Goal: Contribute content: Contribute content

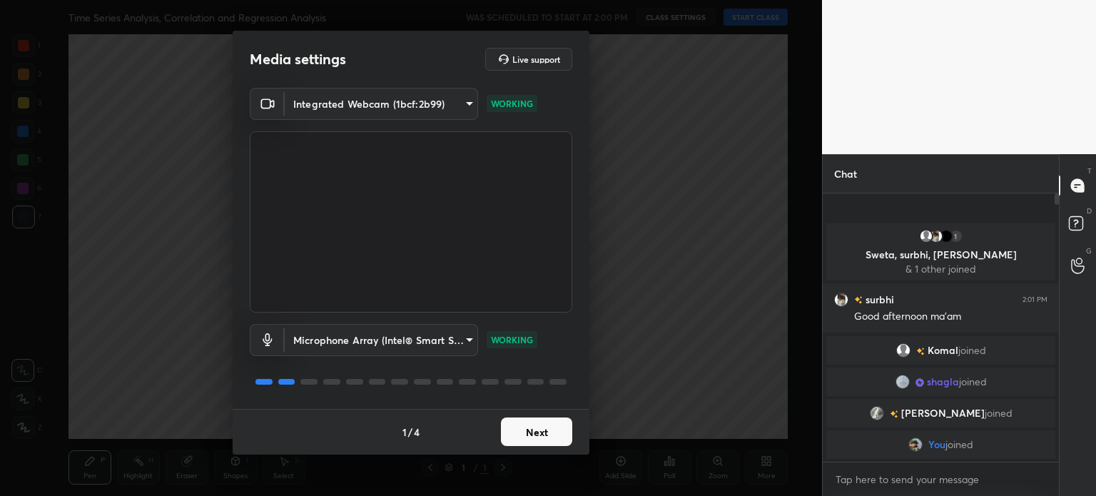
click at [528, 436] on button "Next" at bounding box center [536, 431] width 71 height 29
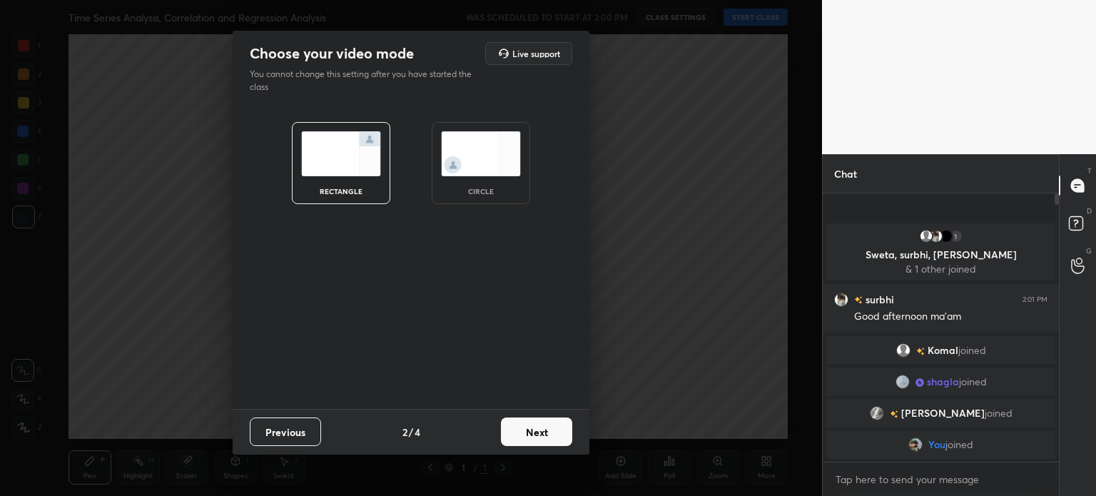
click at [501, 148] on img at bounding box center [481, 153] width 80 height 45
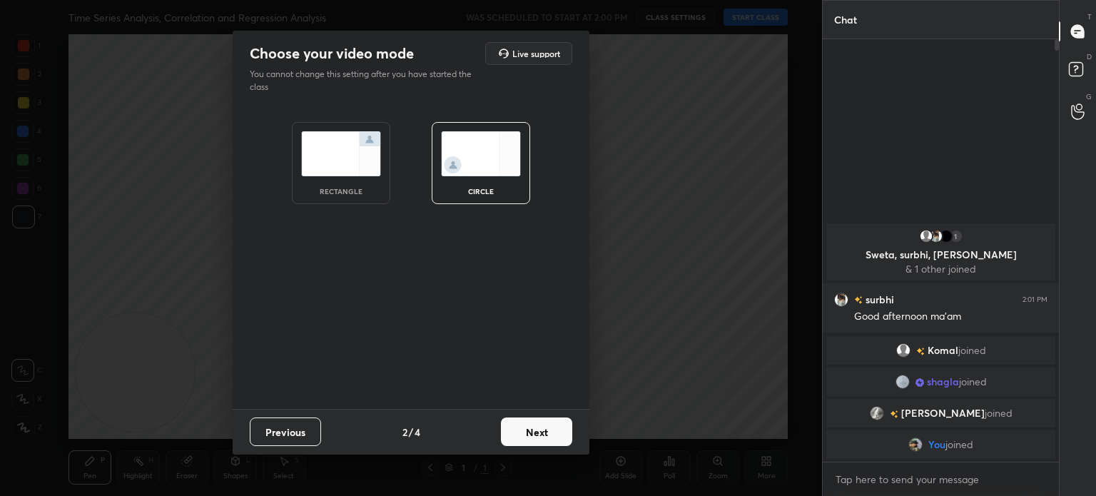
click at [529, 432] on button "Next" at bounding box center [536, 431] width 71 height 29
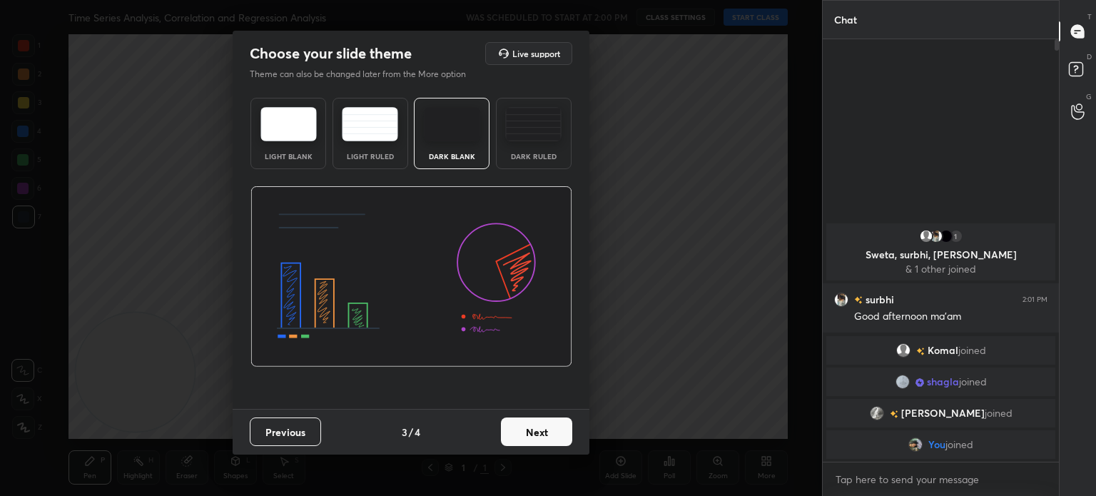
click at [542, 434] on button "Next" at bounding box center [536, 431] width 71 height 29
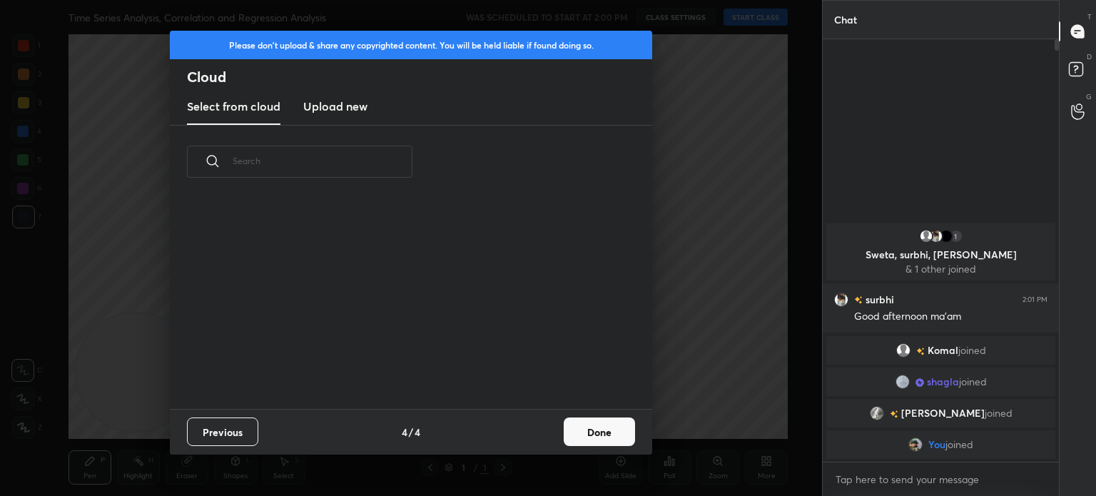
scroll to position [211, 458]
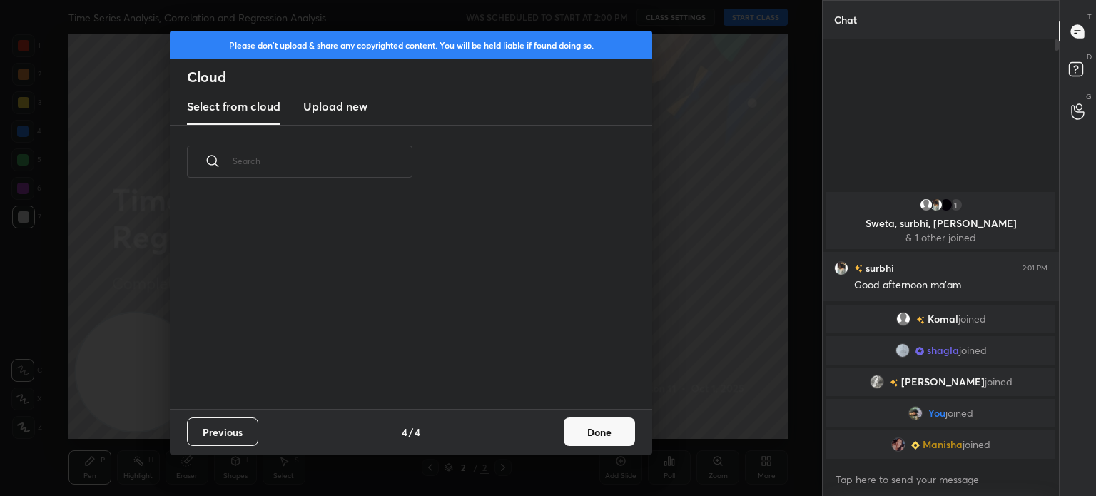
click at [342, 105] on h3 "Upload new" at bounding box center [335, 106] width 64 height 17
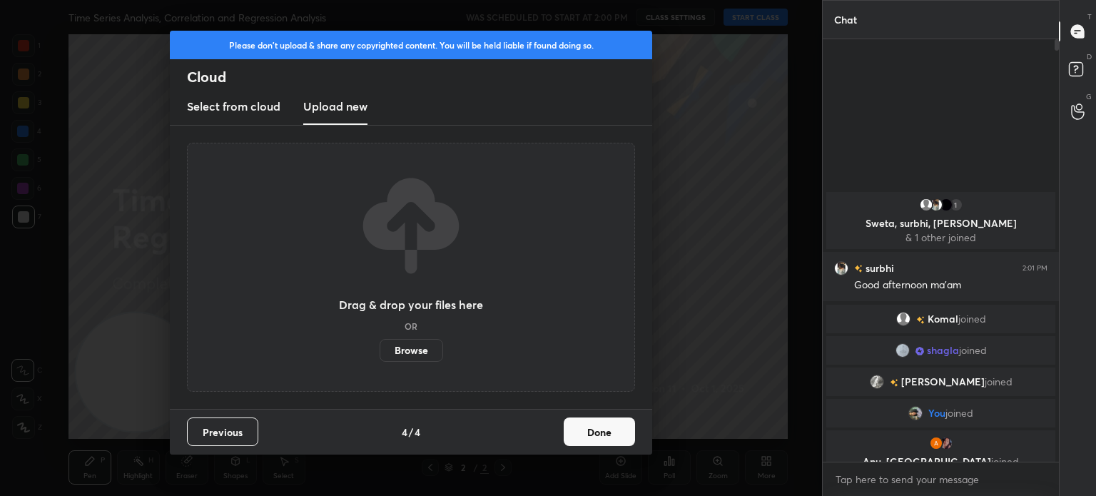
click at [415, 347] on label "Browse" at bounding box center [411, 350] width 63 height 23
click at [380, 347] on input "Browse" at bounding box center [380, 350] width 0 height 23
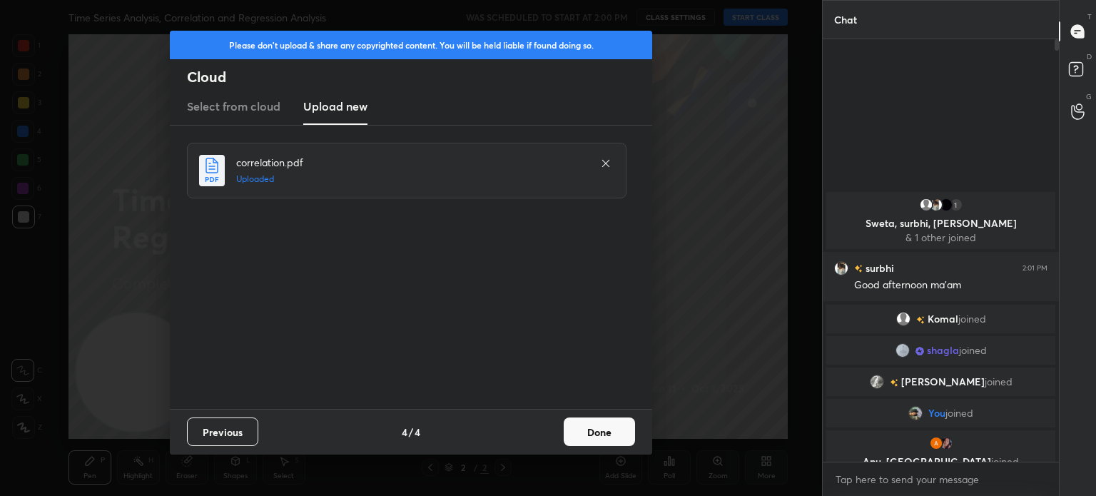
click at [605, 427] on button "Done" at bounding box center [599, 431] width 71 height 29
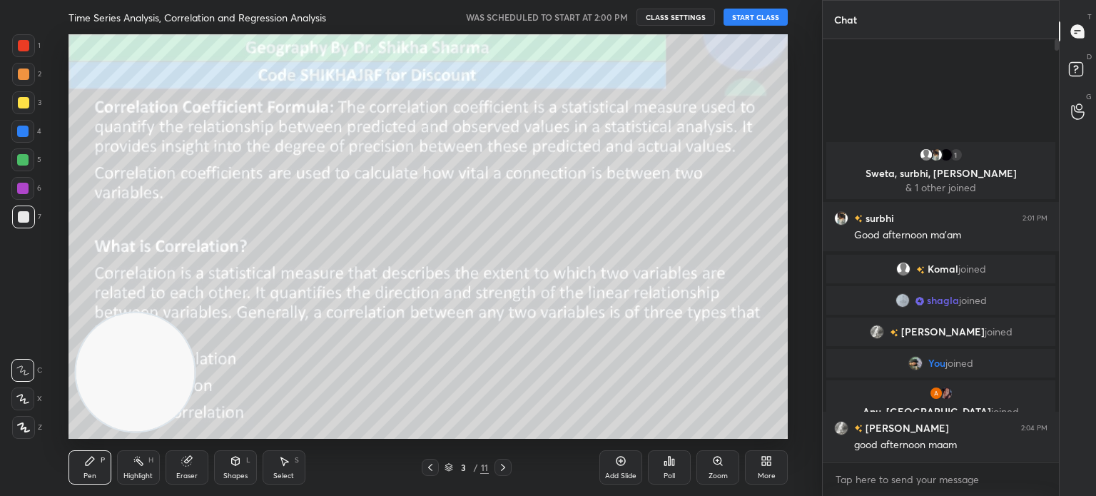
click at [751, 16] on button "START CLASS" at bounding box center [755, 17] width 64 height 17
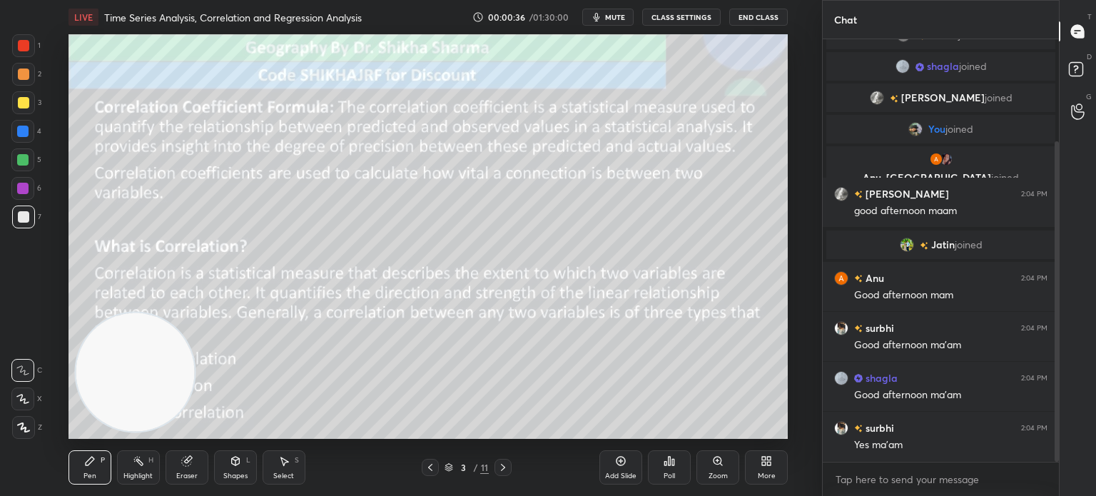
drag, startPoint x: 1057, startPoint y: 156, endPoint x: 1055, endPoint y: 283, distance: 127.0
click at [1055, 283] on div at bounding box center [1057, 301] width 4 height 320
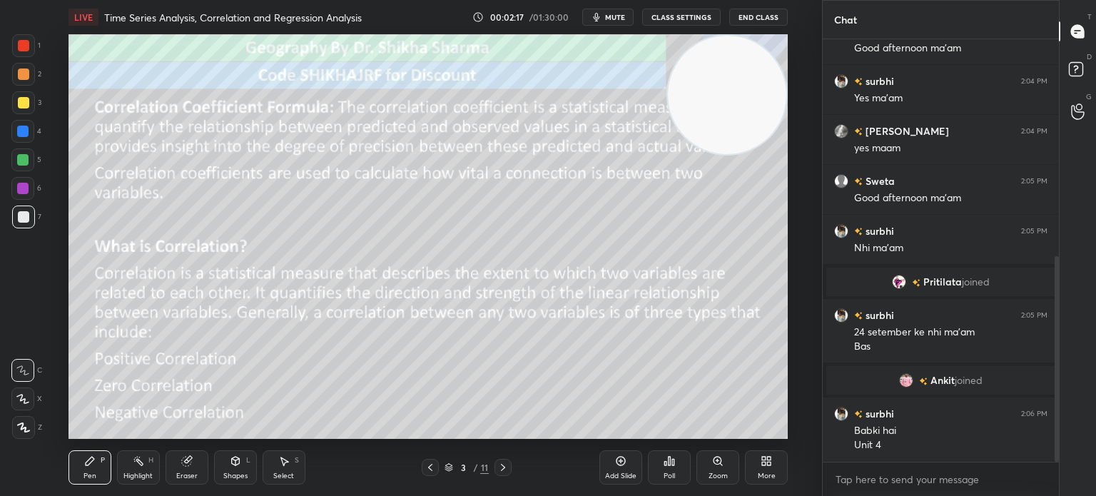
scroll to position [494, 0]
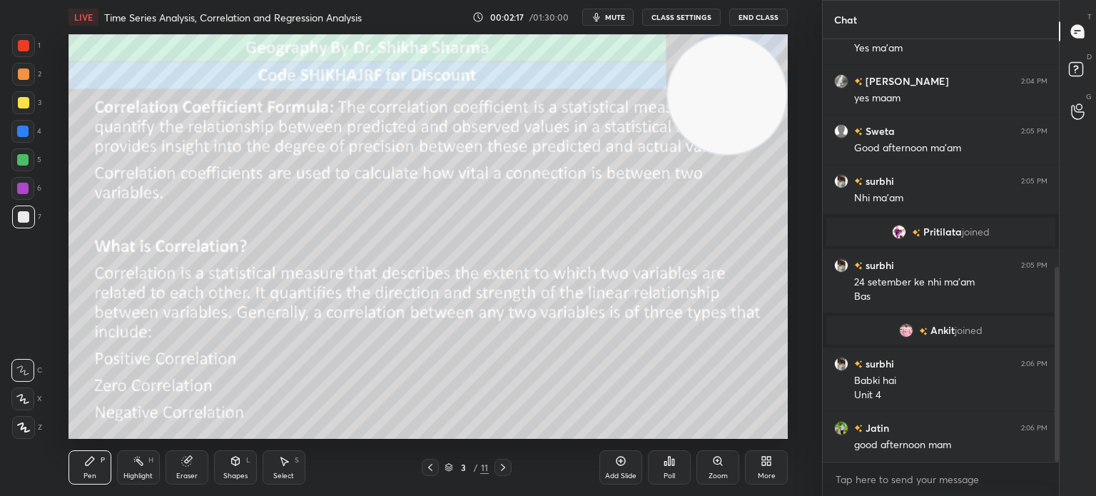
drag, startPoint x: 108, startPoint y: 427, endPoint x: 793, endPoint y: 136, distance: 744.6
click at [793, 136] on div "Setting up your live class Poll for secs No correct answer Start poll" at bounding box center [428, 236] width 765 height 405
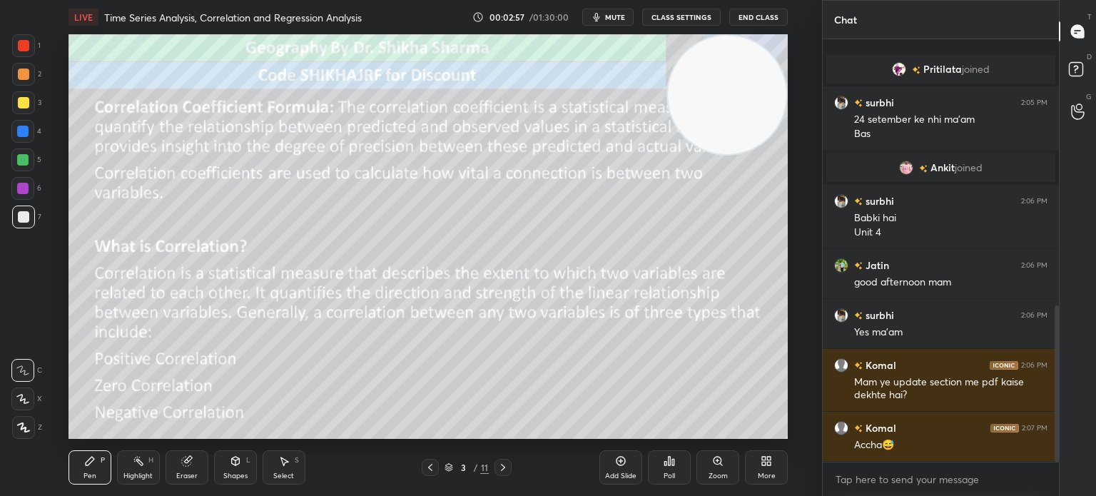
scroll to position [719, 0]
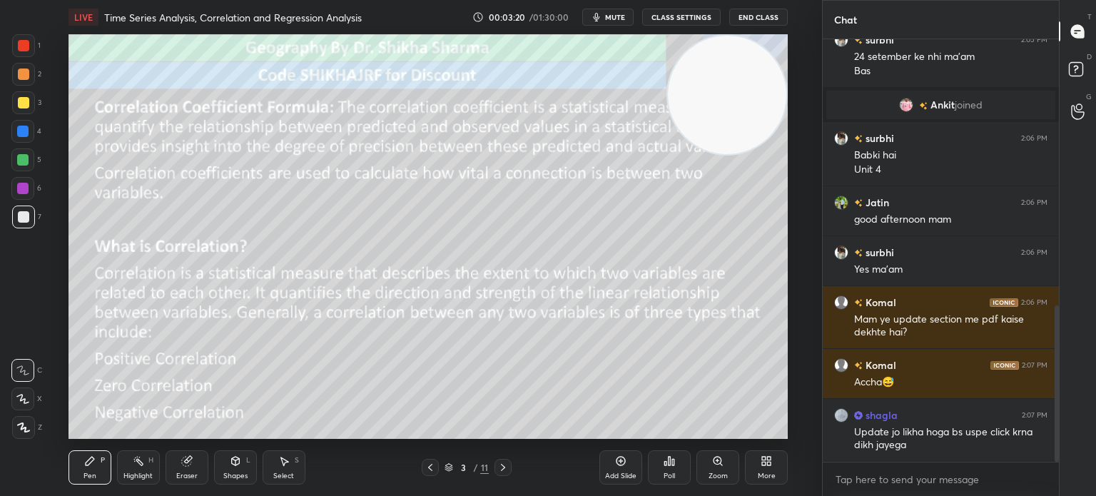
click at [449, 465] on icon at bounding box center [448, 467] width 9 height 9
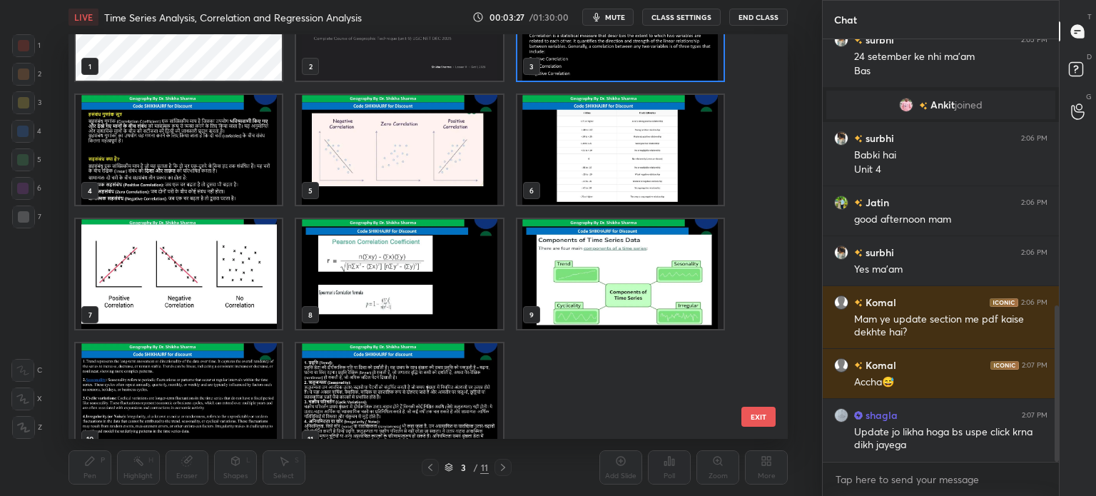
scroll to position [86, 0]
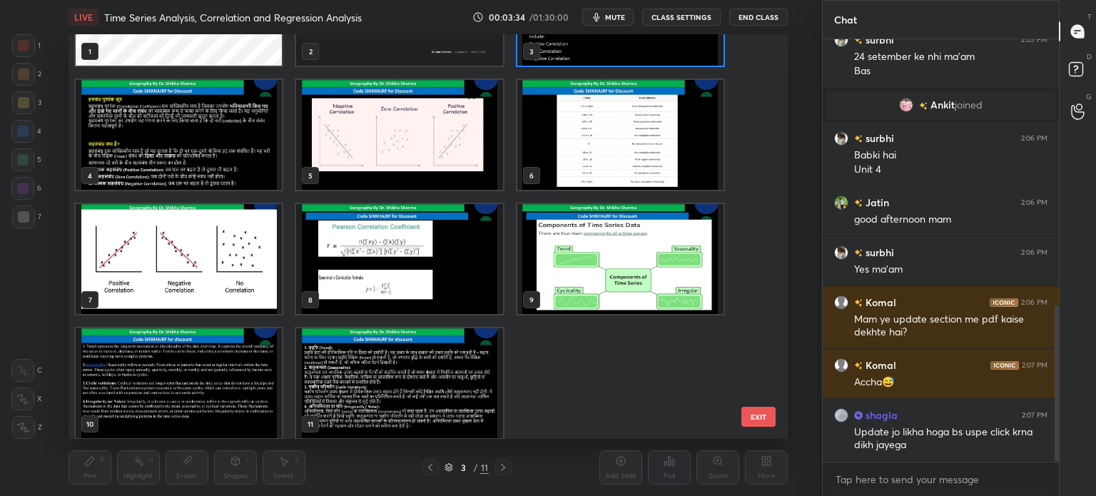
click at [586, 272] on img "grid" at bounding box center [620, 259] width 206 height 110
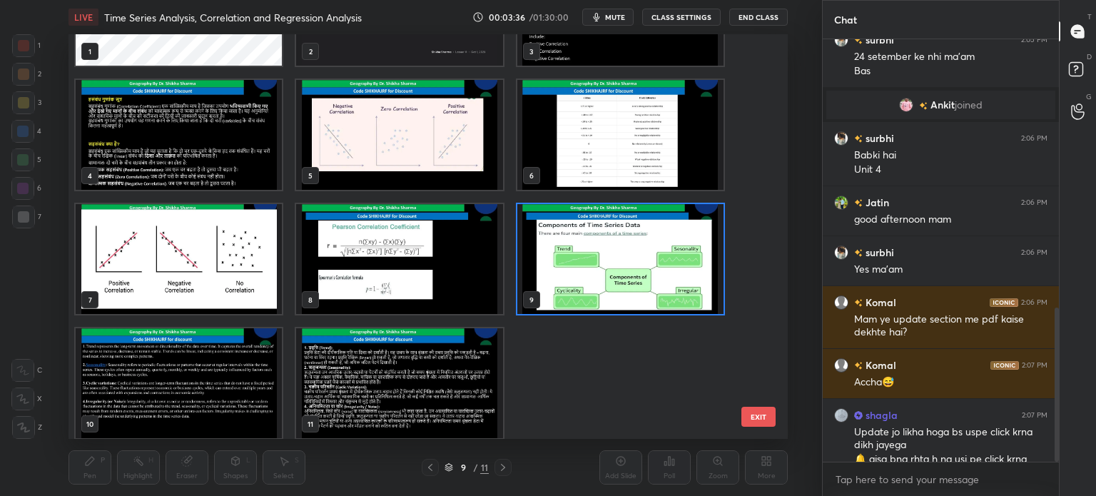
scroll to position [733, 0]
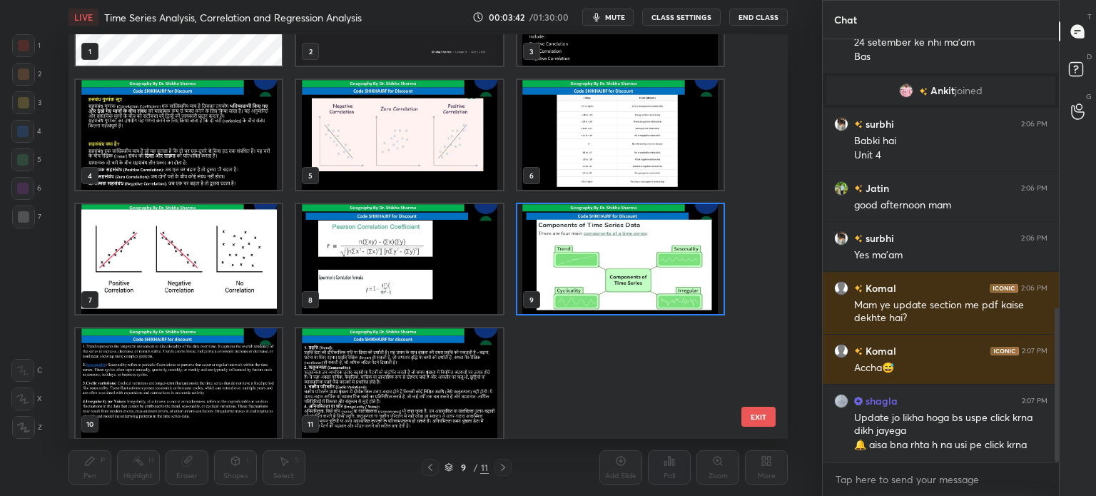
click at [753, 418] on button "EXIT" at bounding box center [758, 417] width 34 height 20
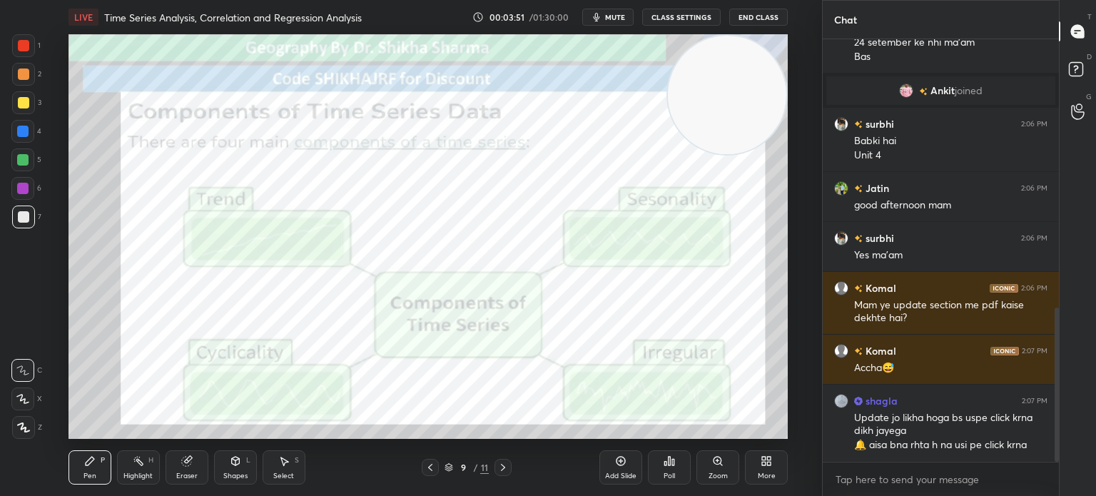
click at [504, 467] on icon at bounding box center [503, 467] width 4 height 7
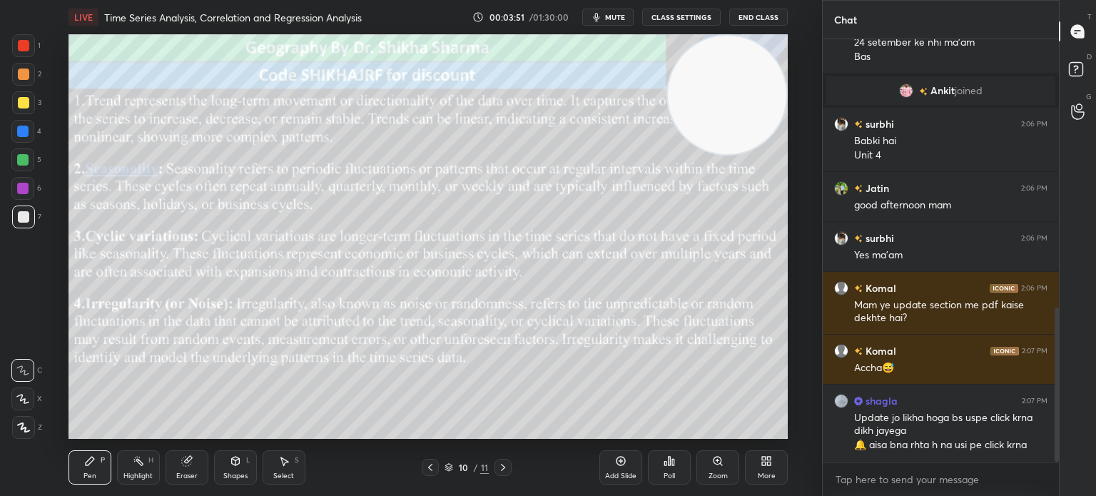
click at [504, 467] on icon at bounding box center [503, 467] width 4 height 7
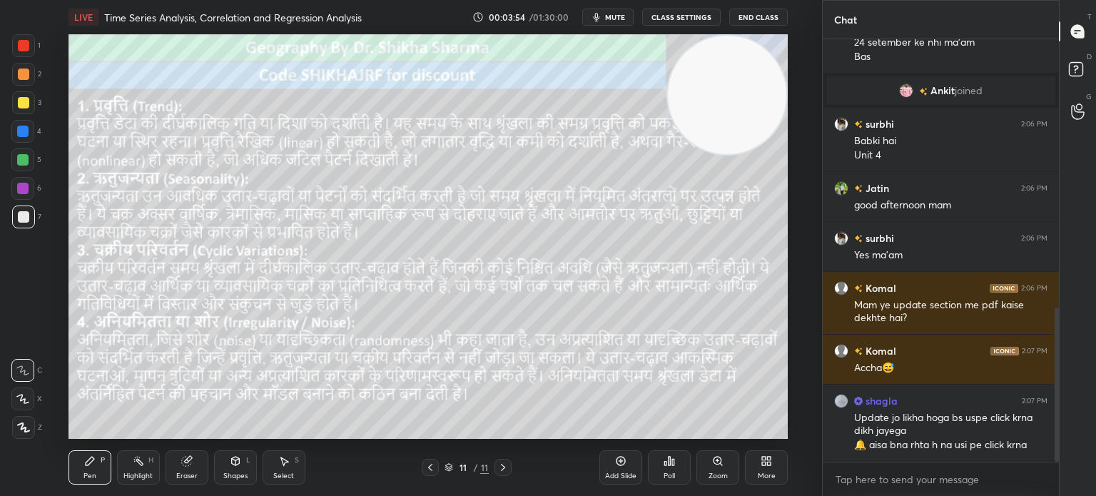
click at [427, 473] on icon at bounding box center [430, 467] width 11 height 11
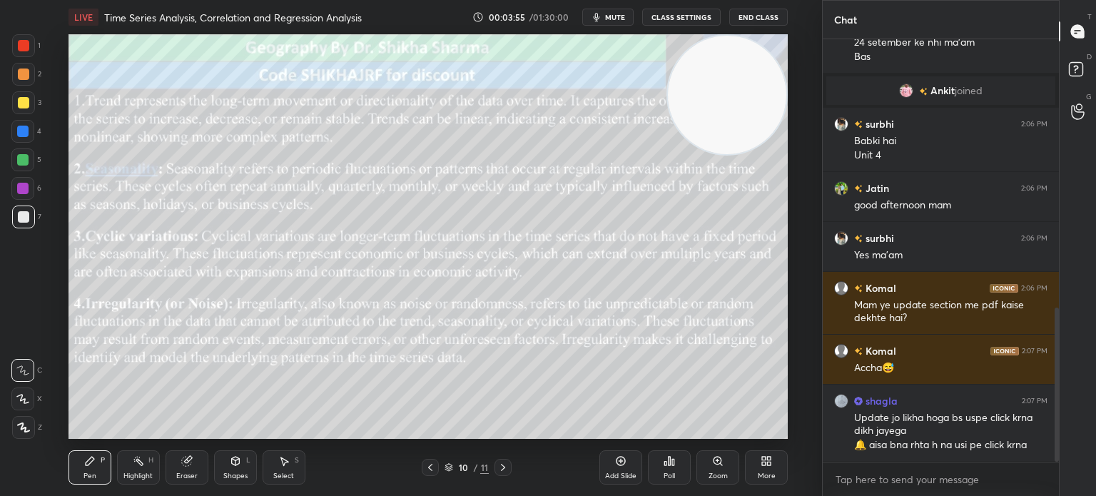
click at [427, 473] on icon at bounding box center [430, 467] width 11 height 11
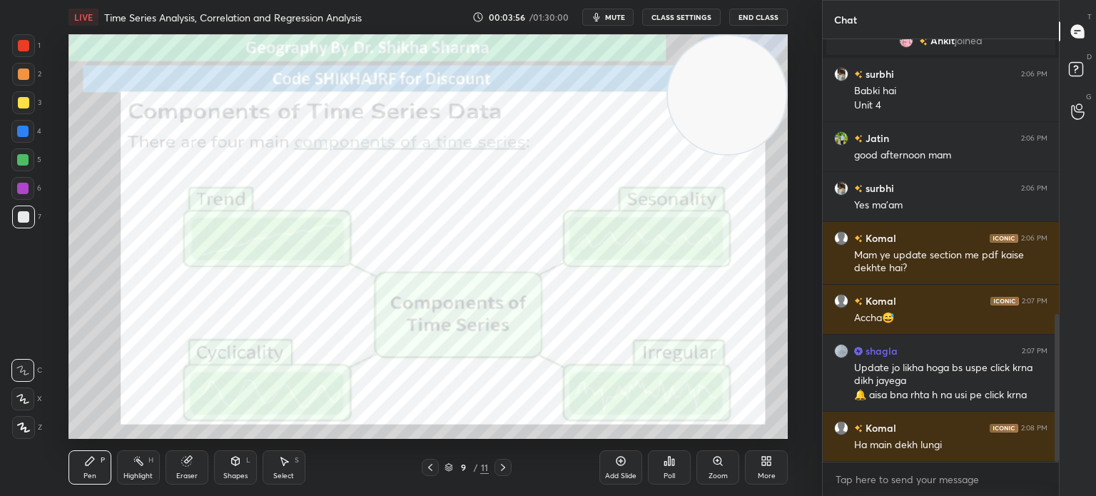
click at [427, 473] on icon at bounding box center [430, 467] width 11 height 11
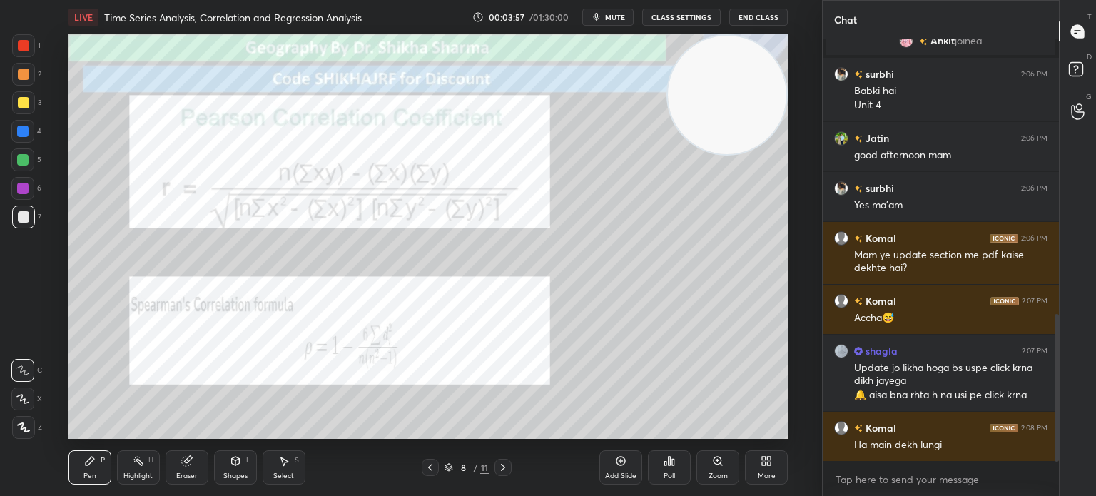
click at [427, 473] on icon at bounding box center [430, 467] width 11 height 11
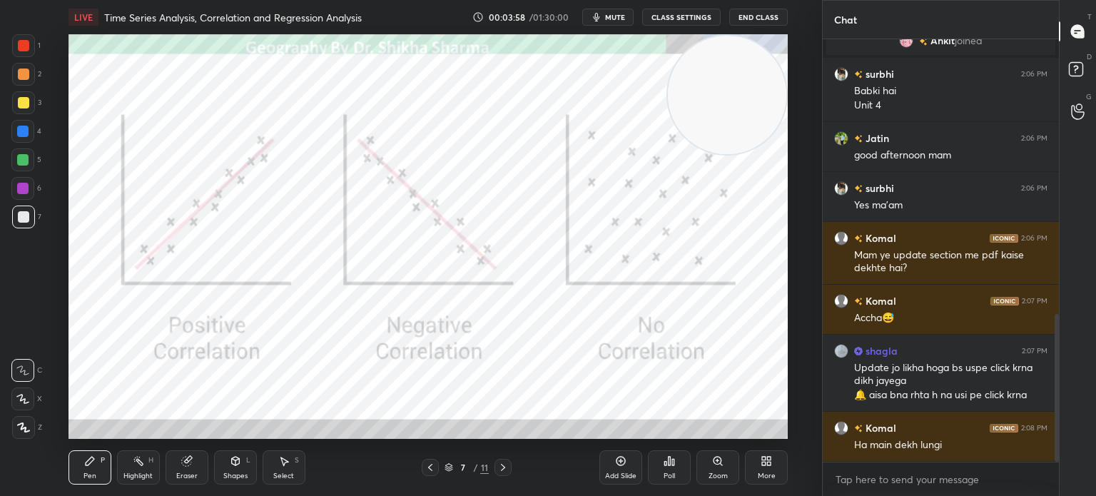
scroll to position [818, 0]
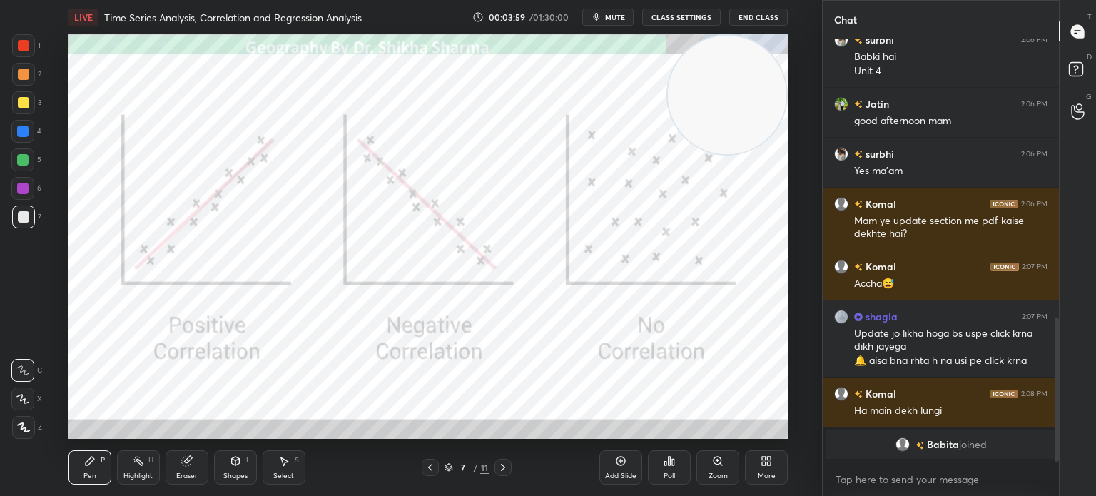
click at [499, 469] on icon at bounding box center [502, 467] width 11 height 11
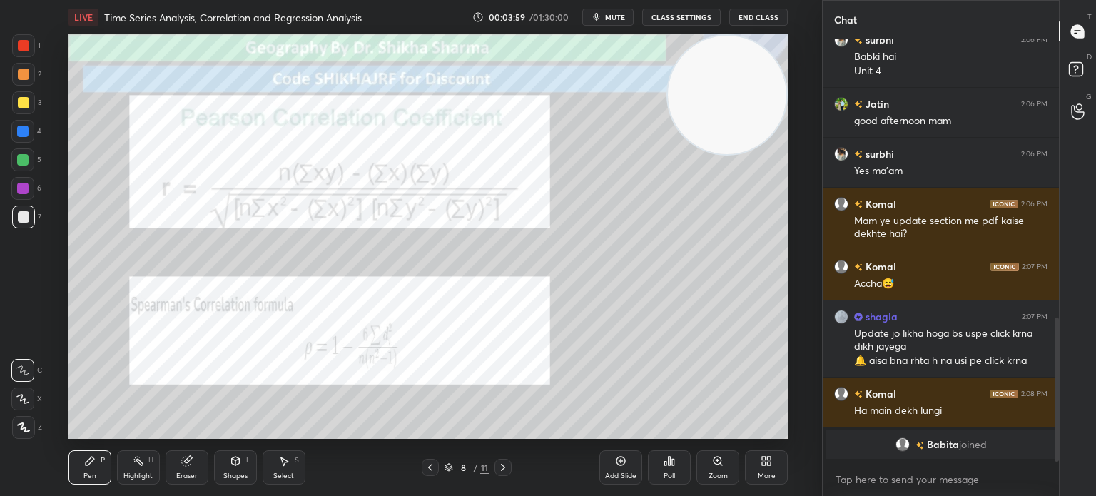
click at [499, 469] on icon at bounding box center [502, 467] width 11 height 11
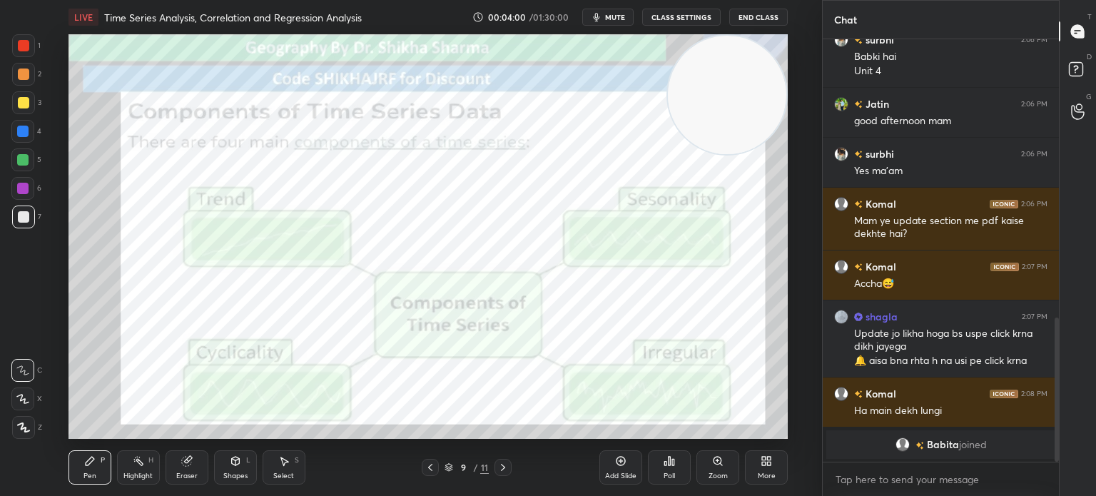
click at [499, 469] on icon at bounding box center [502, 467] width 11 height 11
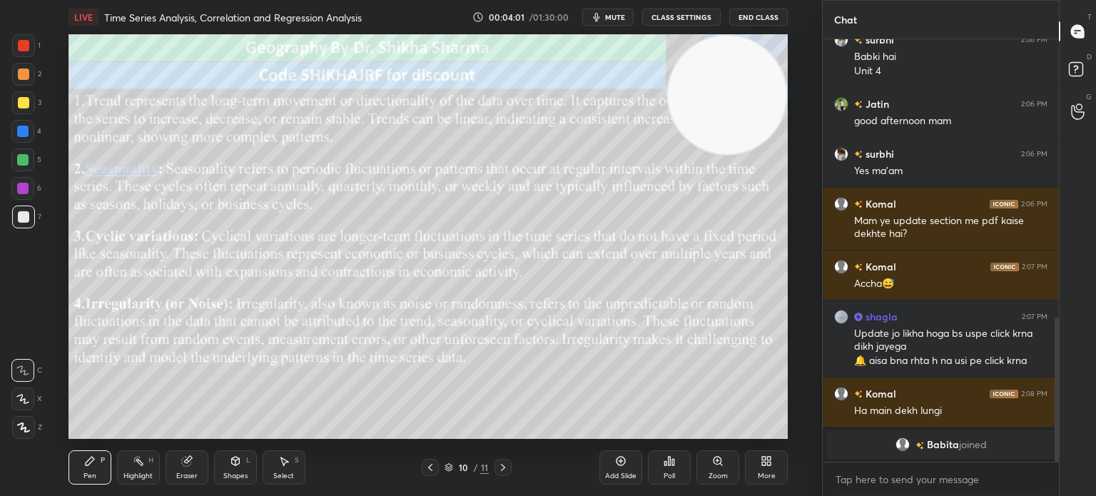
click at [499, 469] on icon at bounding box center [502, 467] width 11 height 11
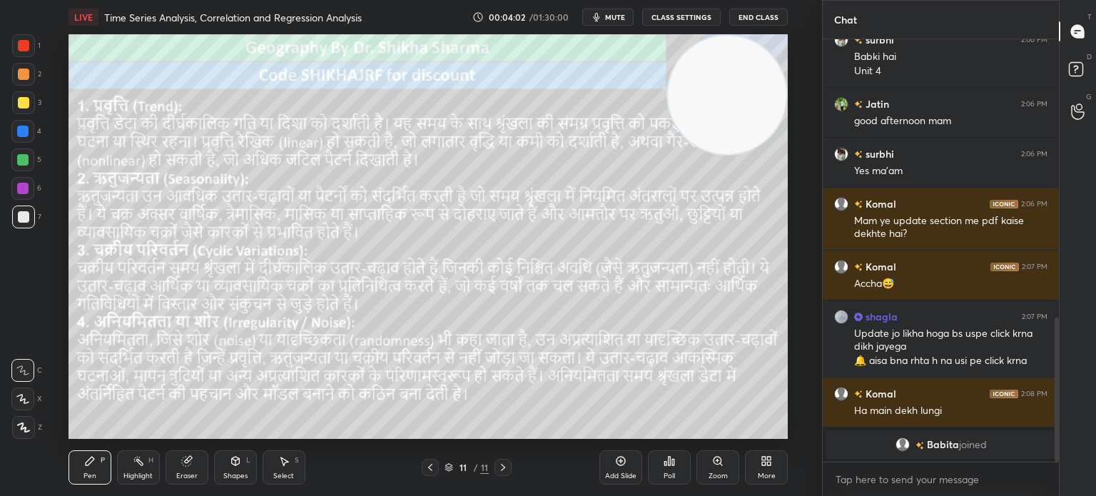
click at [499, 469] on icon at bounding box center [502, 467] width 11 height 11
click at [426, 468] on icon at bounding box center [430, 467] width 11 height 11
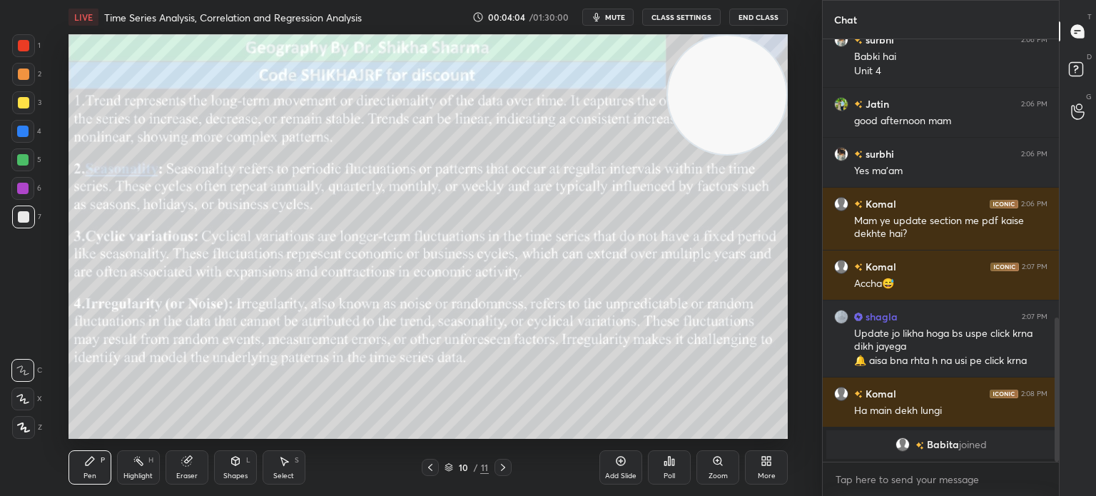
click at [426, 468] on icon at bounding box center [430, 467] width 11 height 11
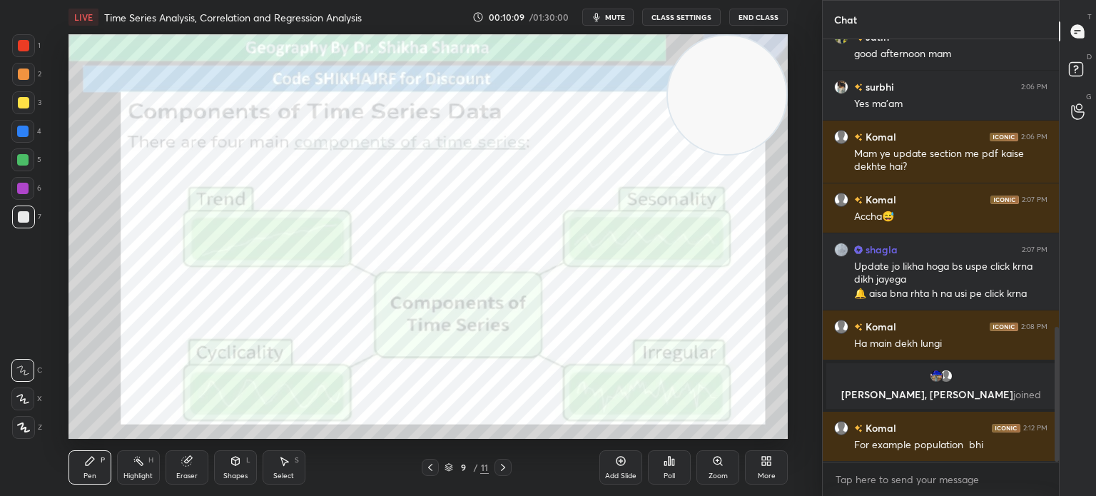
scroll to position [933, 0]
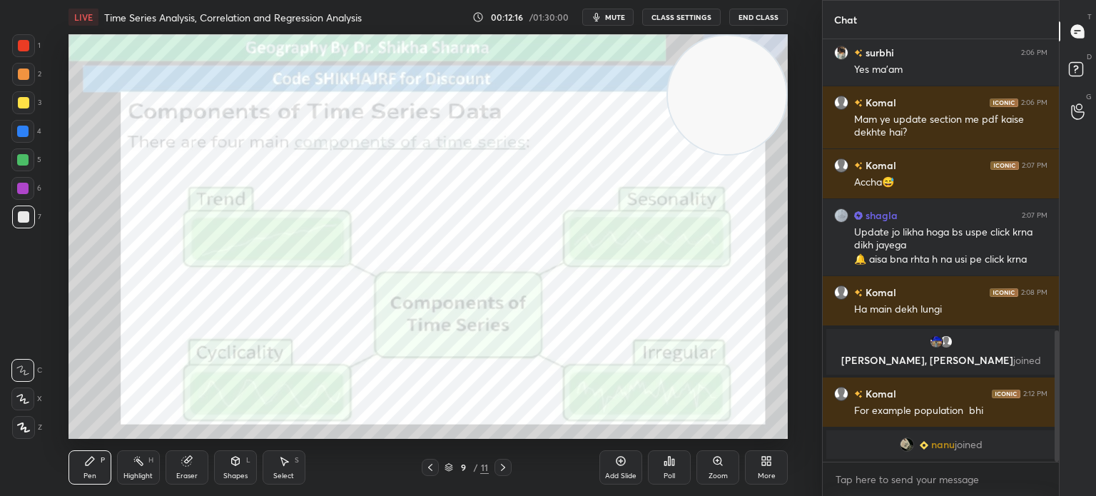
click at [23, 39] on div at bounding box center [23, 45] width 23 height 23
click at [21, 399] on icon at bounding box center [22, 399] width 11 height 9
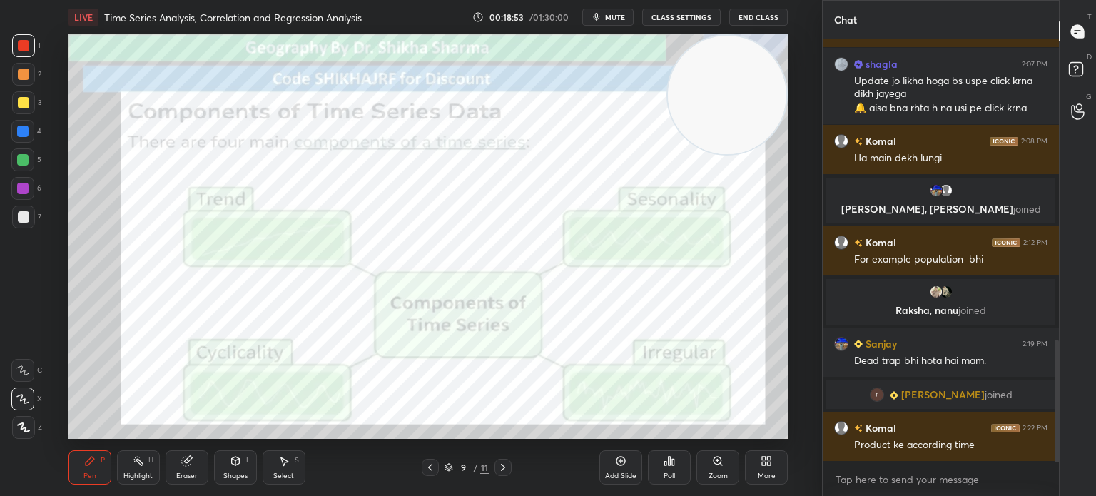
scroll to position [1093, 0]
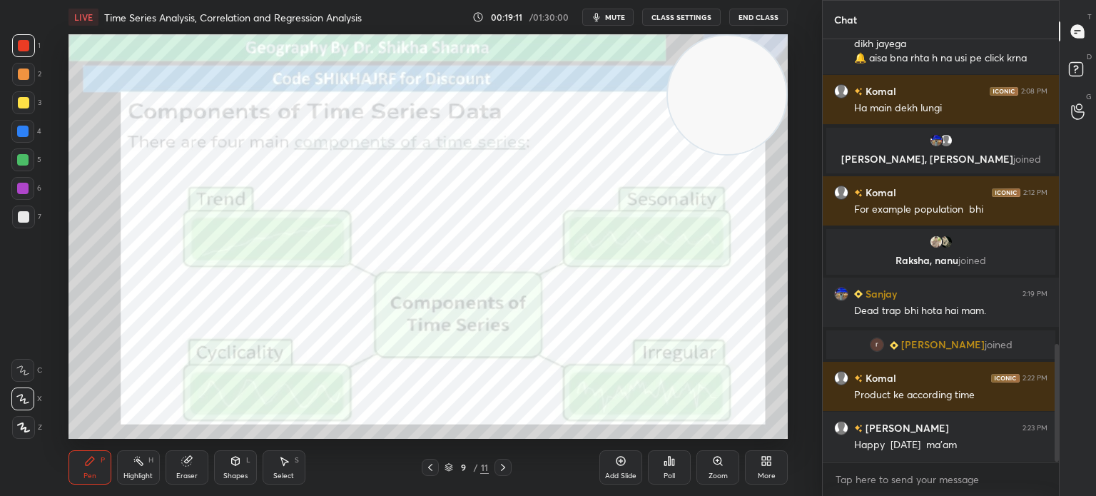
click at [499, 472] on icon at bounding box center [502, 467] width 11 height 11
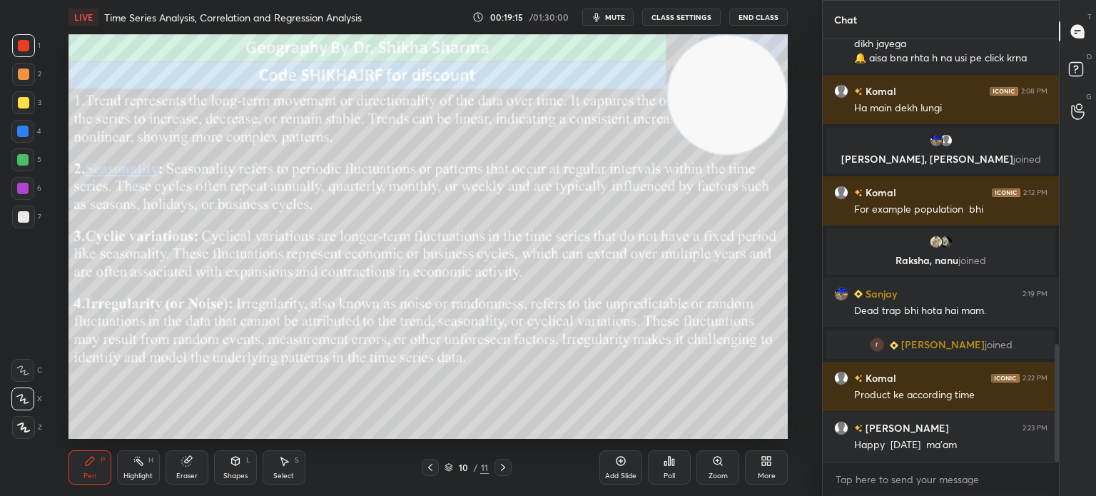
click at [499, 472] on icon at bounding box center [502, 467] width 11 height 11
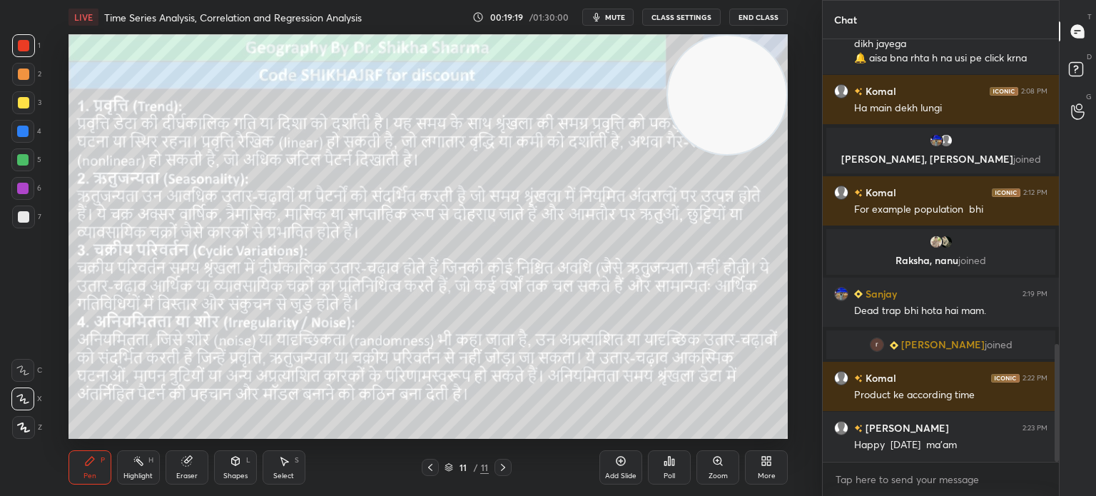
click at [422, 470] on div at bounding box center [430, 467] width 17 height 17
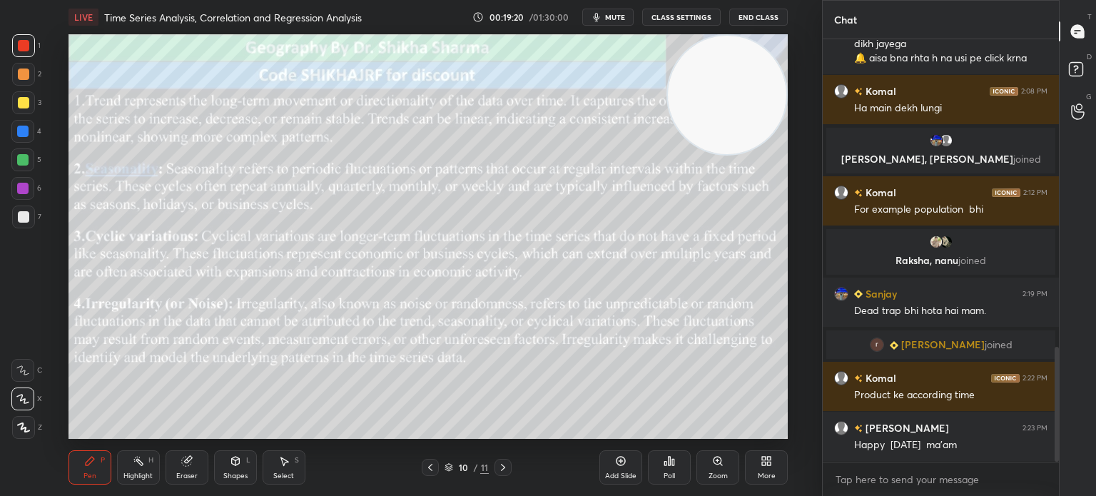
scroll to position [1127, 0]
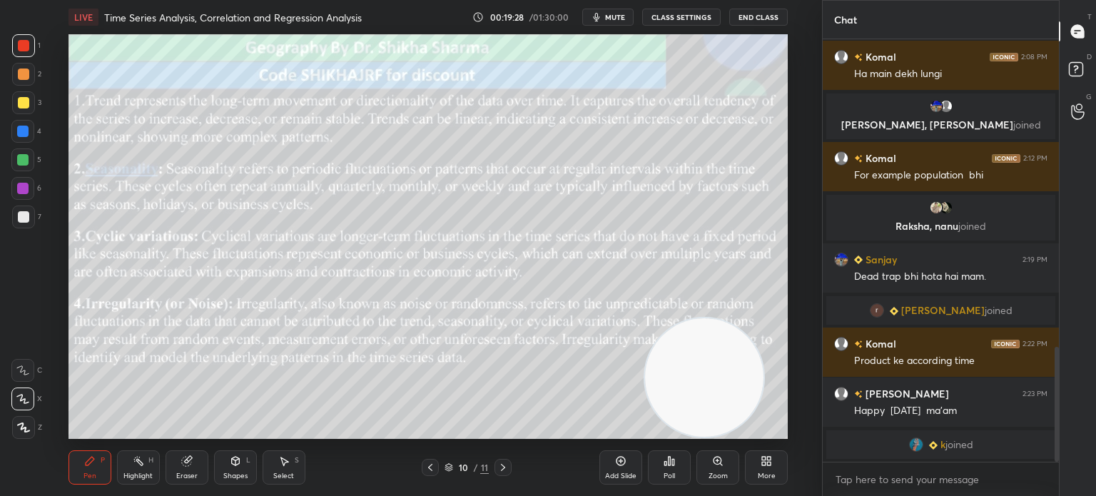
drag, startPoint x: 719, startPoint y: 81, endPoint x: 696, endPoint y: 365, distance: 284.9
click at [696, 365] on video at bounding box center [704, 377] width 118 height 118
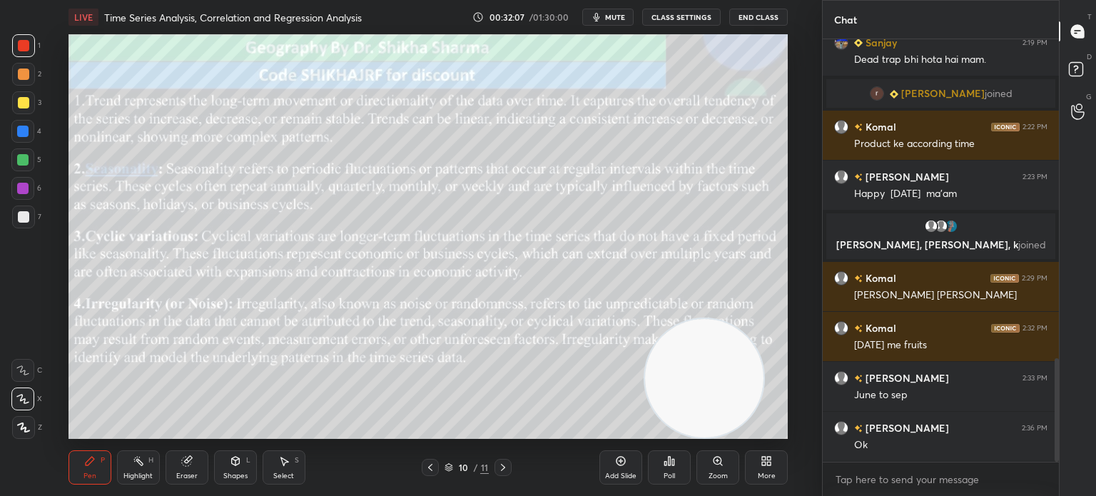
scroll to position [1351, 0]
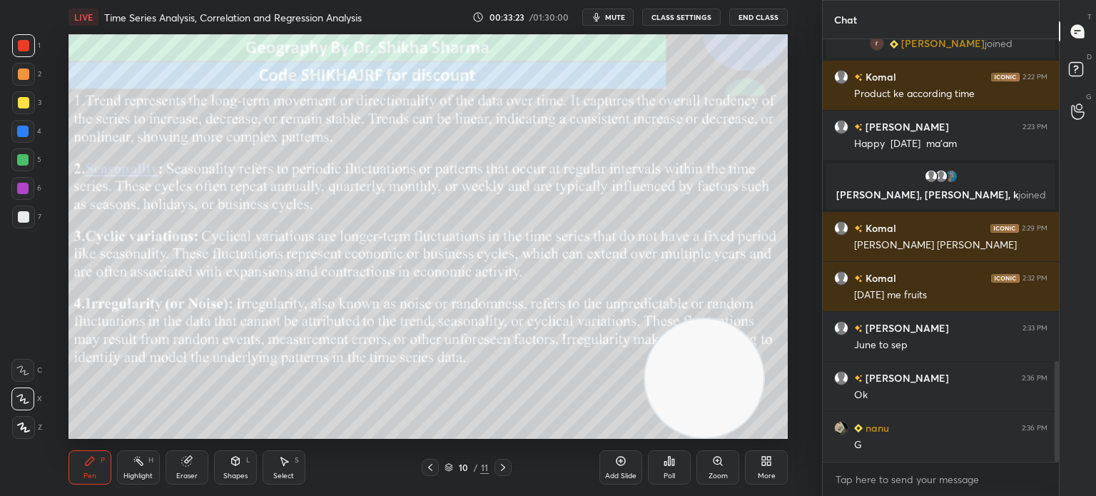
click at [502, 468] on icon at bounding box center [502, 467] width 11 height 11
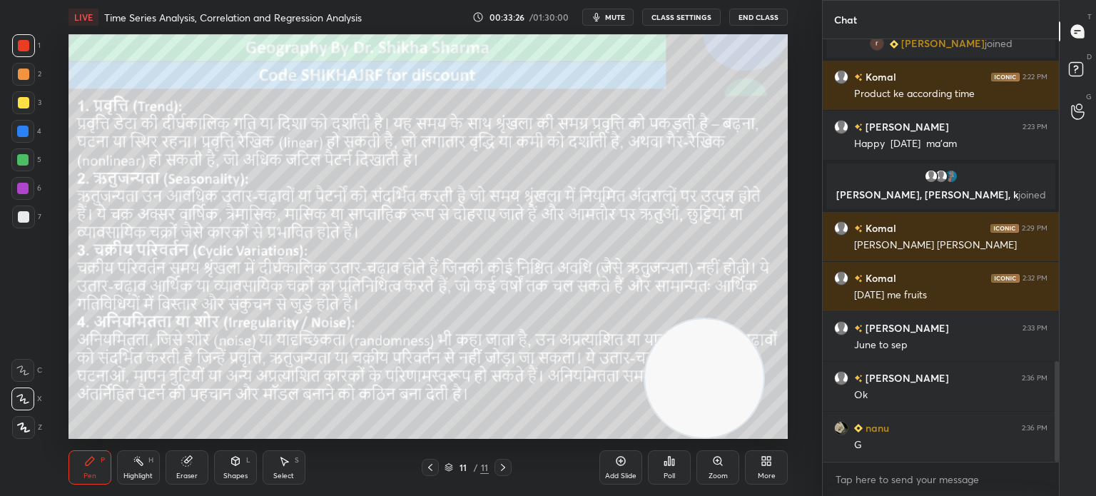
click at [429, 469] on icon at bounding box center [430, 467] width 11 height 11
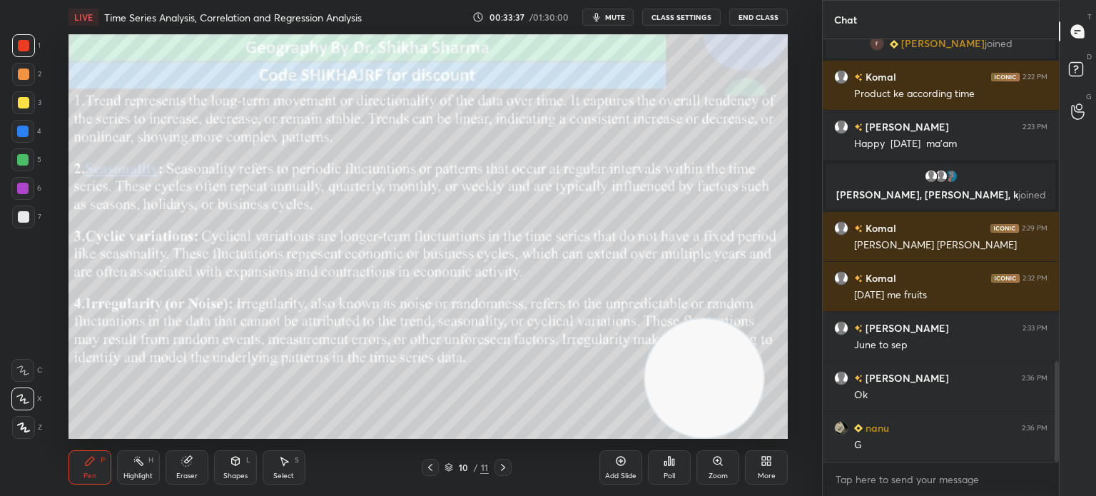
click at [429, 469] on icon at bounding box center [430, 467] width 11 height 11
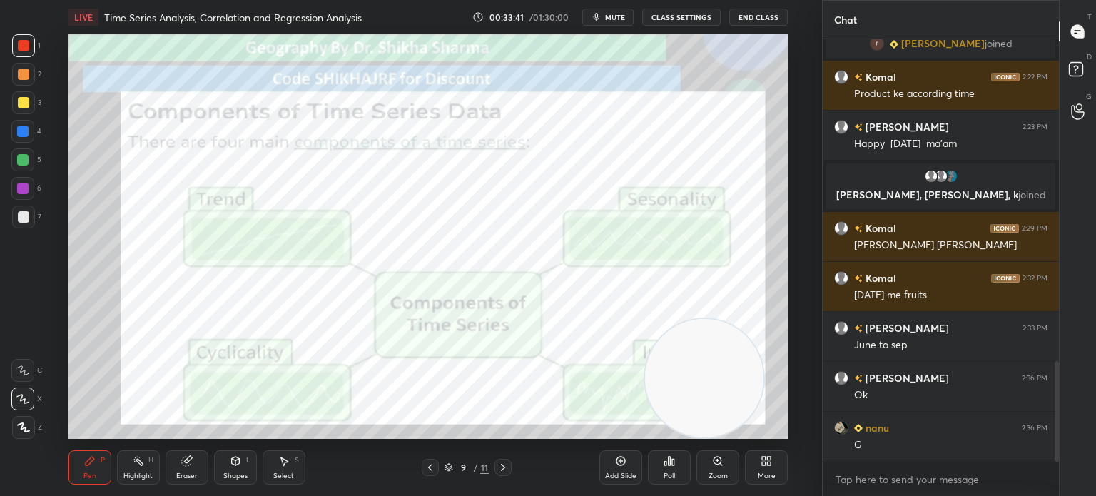
click at [437, 472] on div at bounding box center [430, 467] width 17 height 17
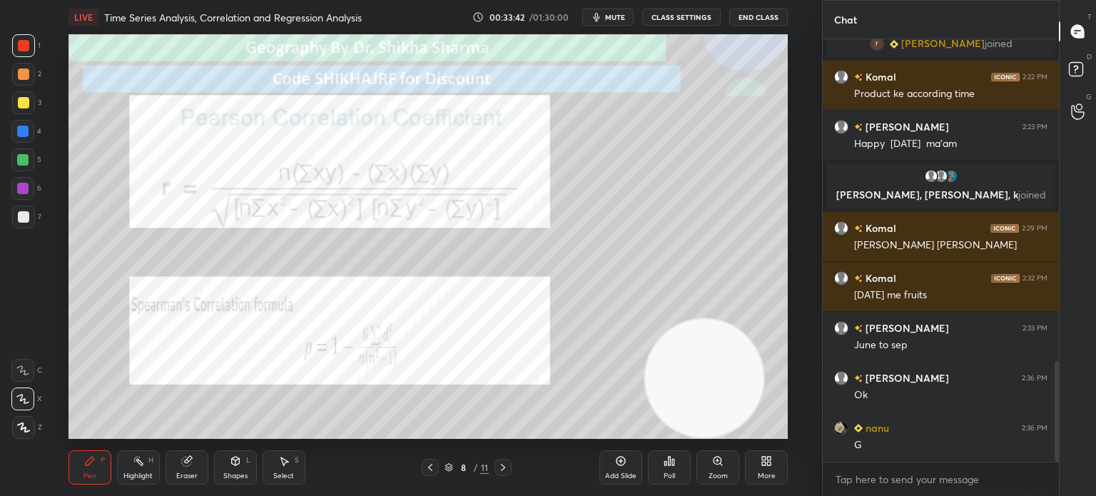
click at [502, 470] on icon at bounding box center [502, 467] width 11 height 11
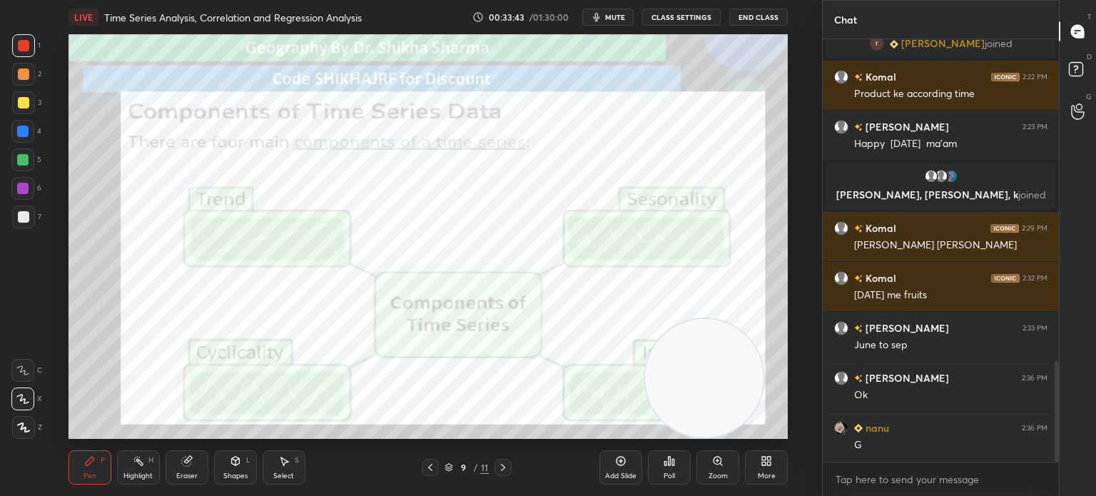
click at [502, 470] on icon at bounding box center [502, 467] width 11 height 11
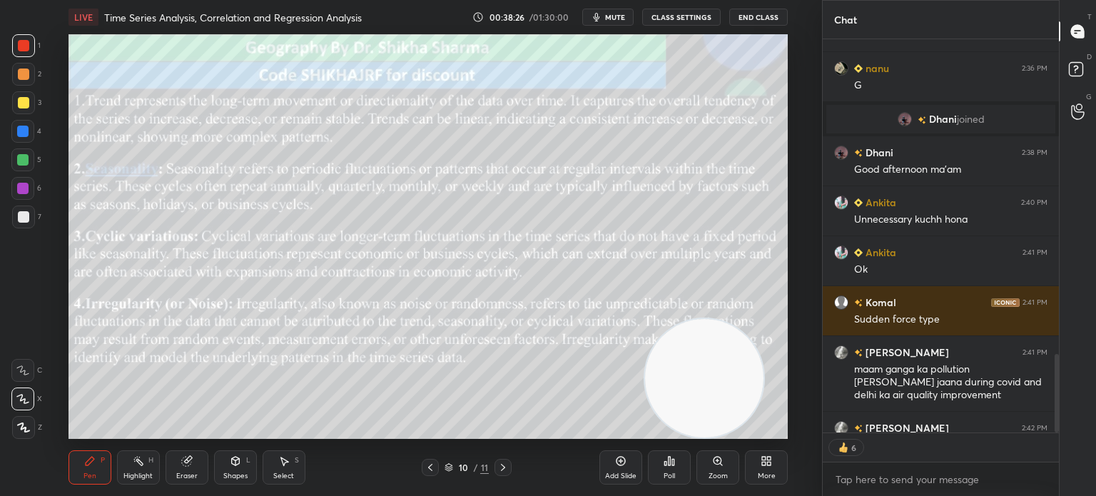
scroll to position [418, 232]
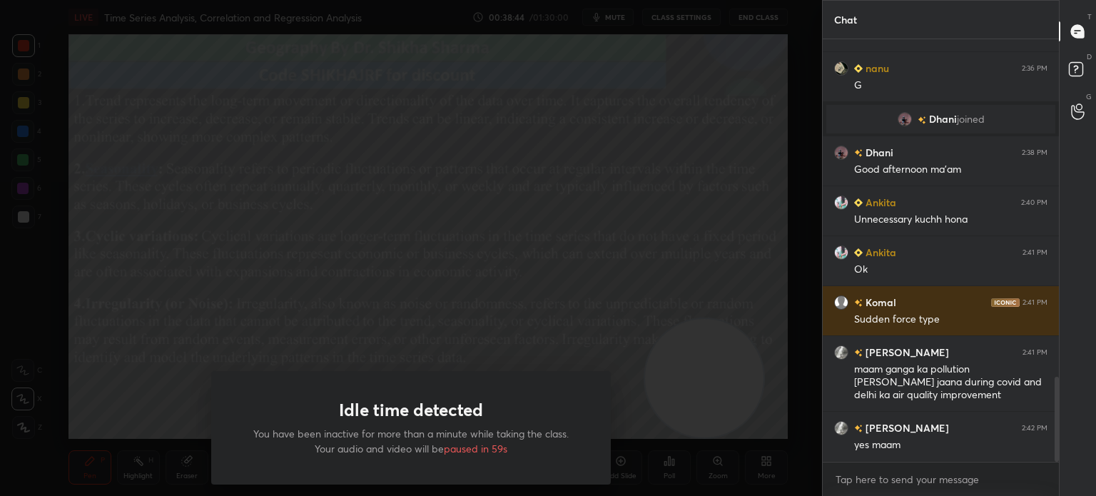
click at [502, 470] on div "Idle time detected You have been inactive for more than a minute while taking t…" at bounding box center [411, 427] width 400 height 113
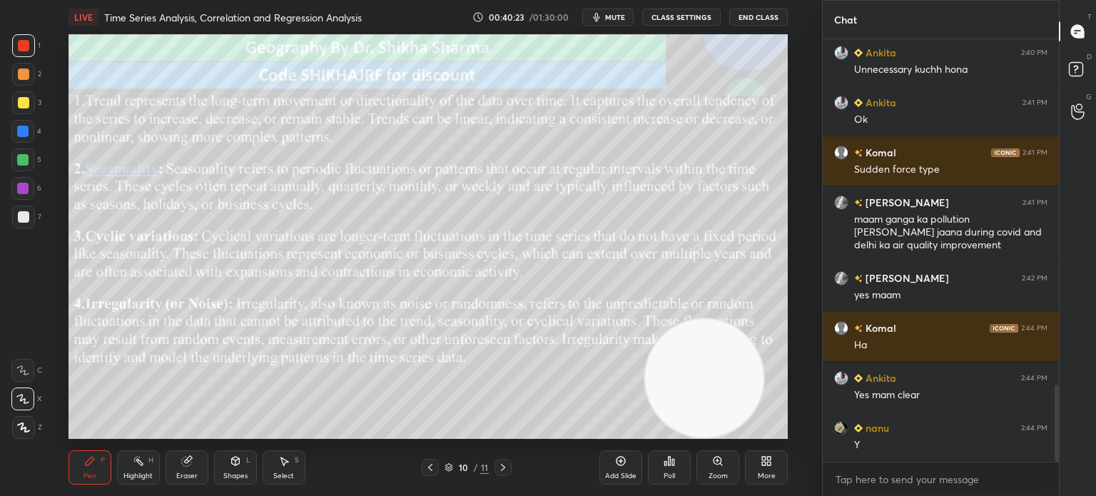
scroll to position [1884, 0]
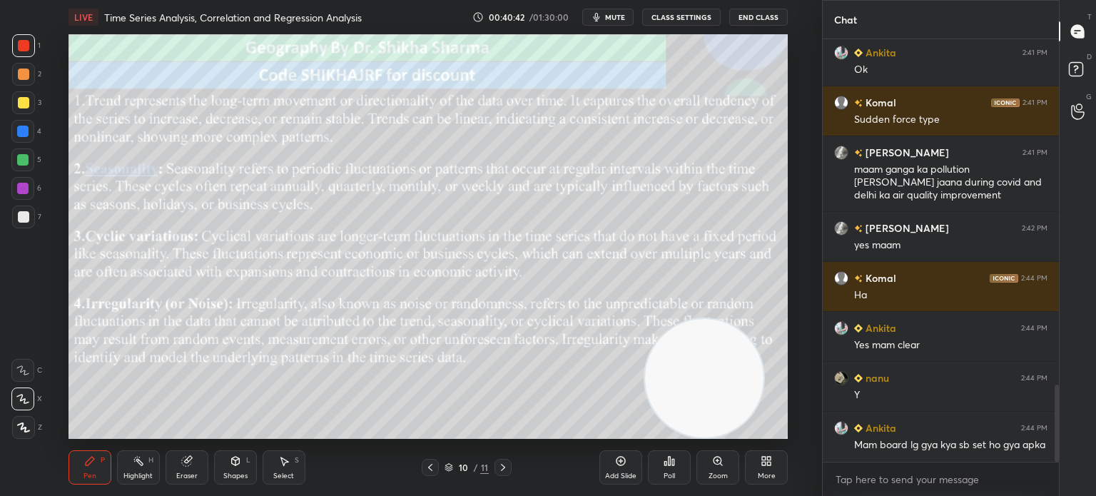
click at [431, 468] on icon at bounding box center [430, 467] width 11 height 11
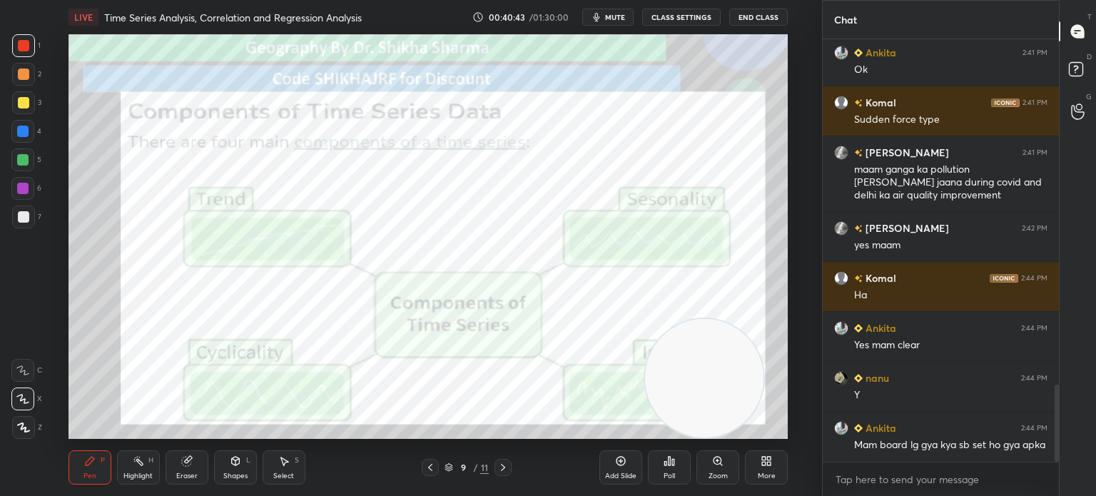
click at [431, 468] on icon at bounding box center [430, 467] width 11 height 11
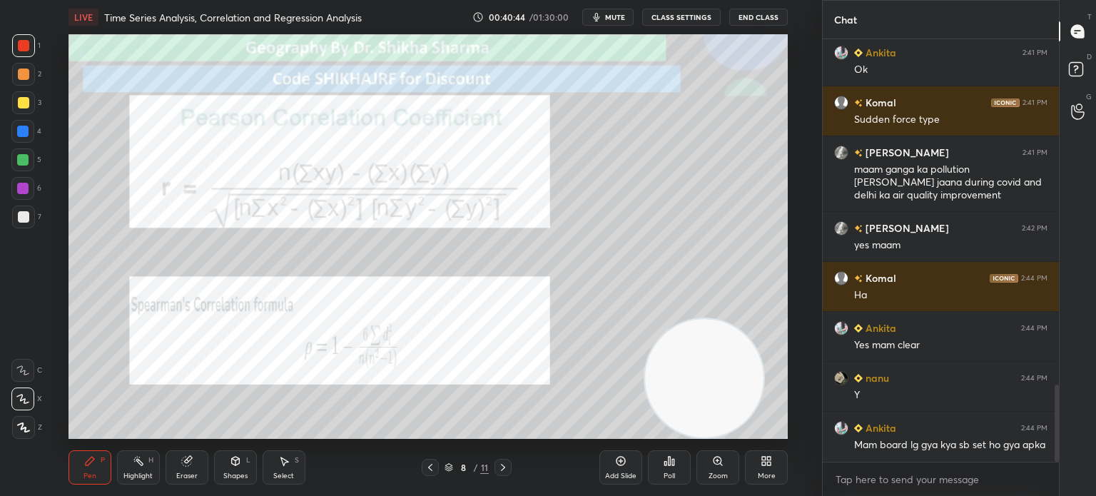
click at [431, 468] on icon at bounding box center [430, 467] width 11 height 11
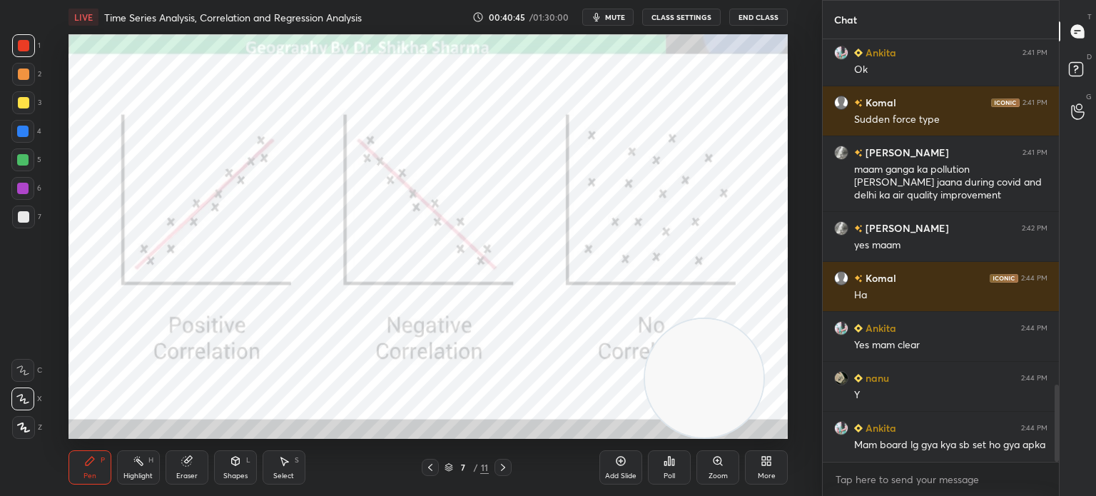
click at [431, 468] on icon at bounding box center [430, 467] width 11 height 11
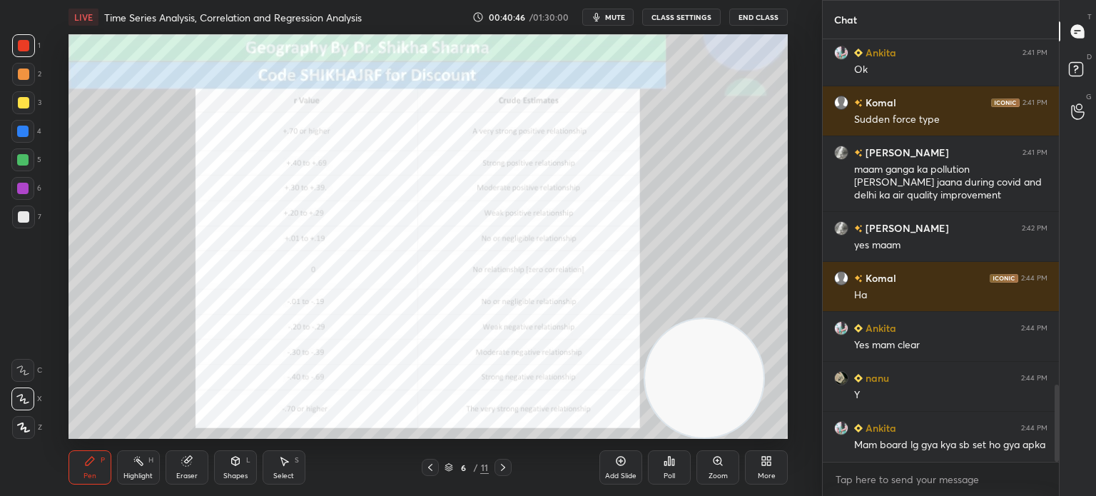
click at [431, 468] on icon at bounding box center [430, 467] width 11 height 11
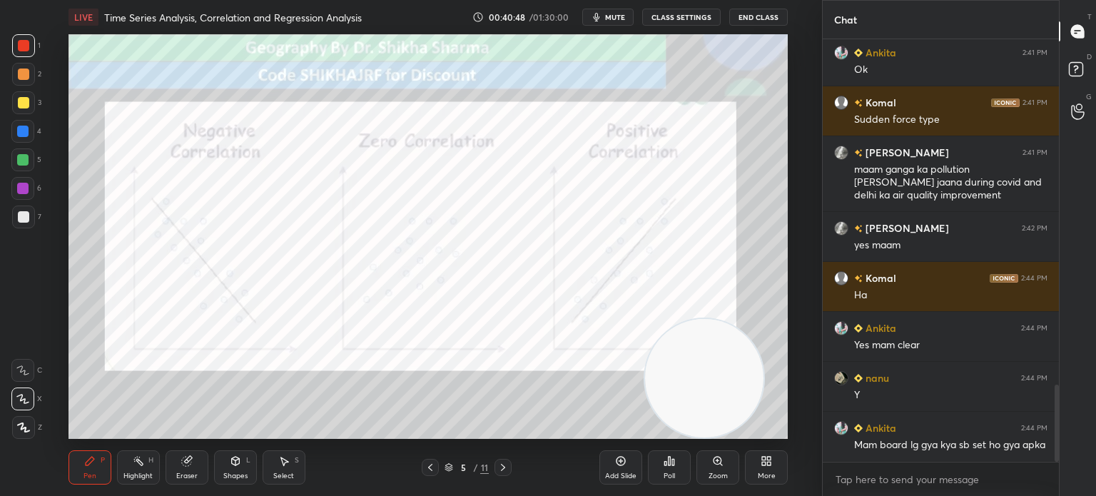
click at [431, 468] on icon at bounding box center [430, 467] width 11 height 11
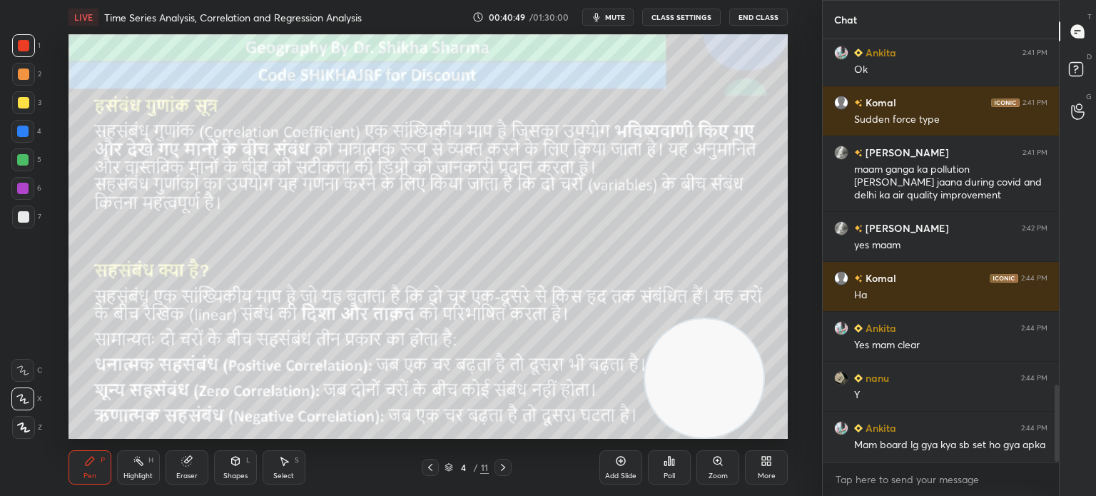
click at [431, 468] on icon at bounding box center [430, 467] width 11 height 11
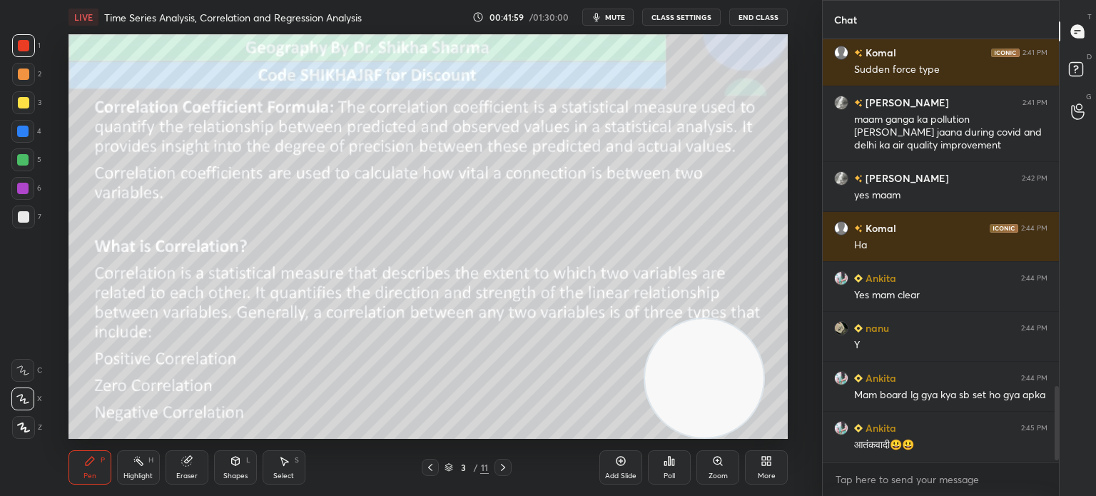
scroll to position [1983, 0]
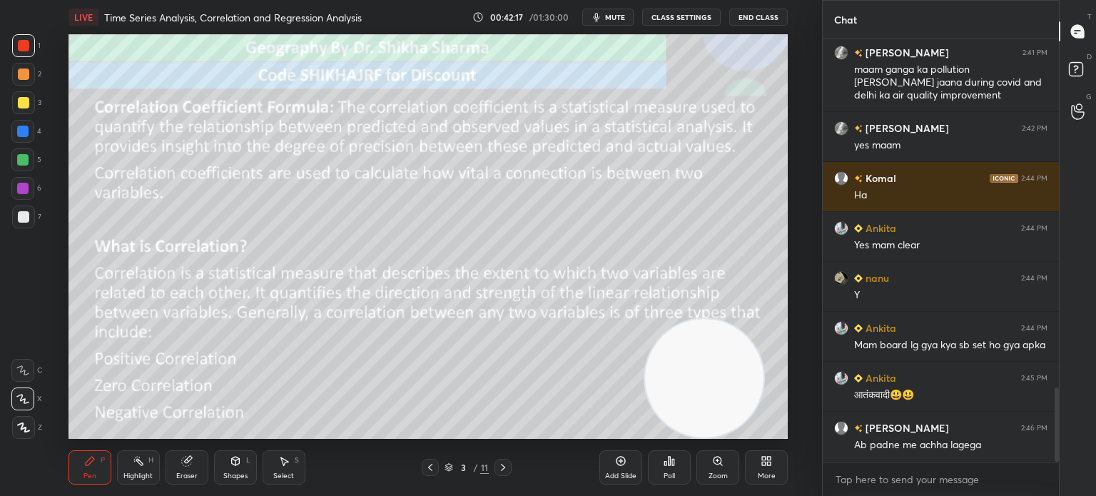
click at [626, 461] on icon at bounding box center [620, 460] width 11 height 11
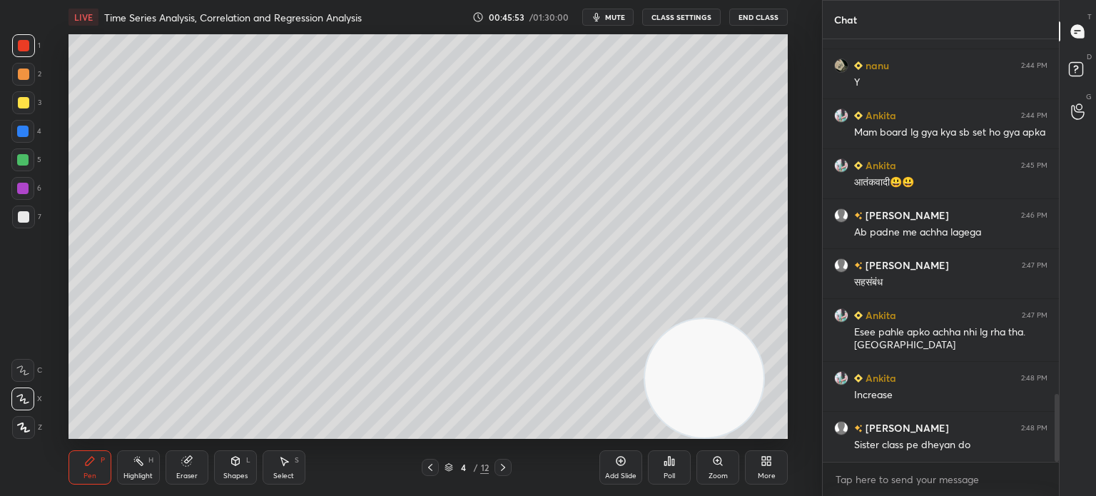
scroll to position [2246, 0]
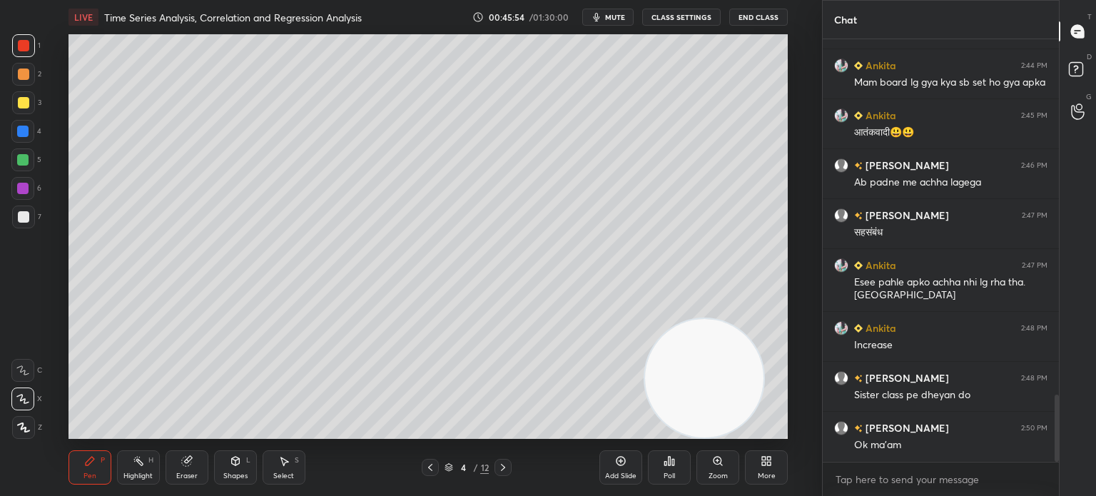
click at [616, 470] on div "Add Slide" at bounding box center [620, 467] width 43 height 34
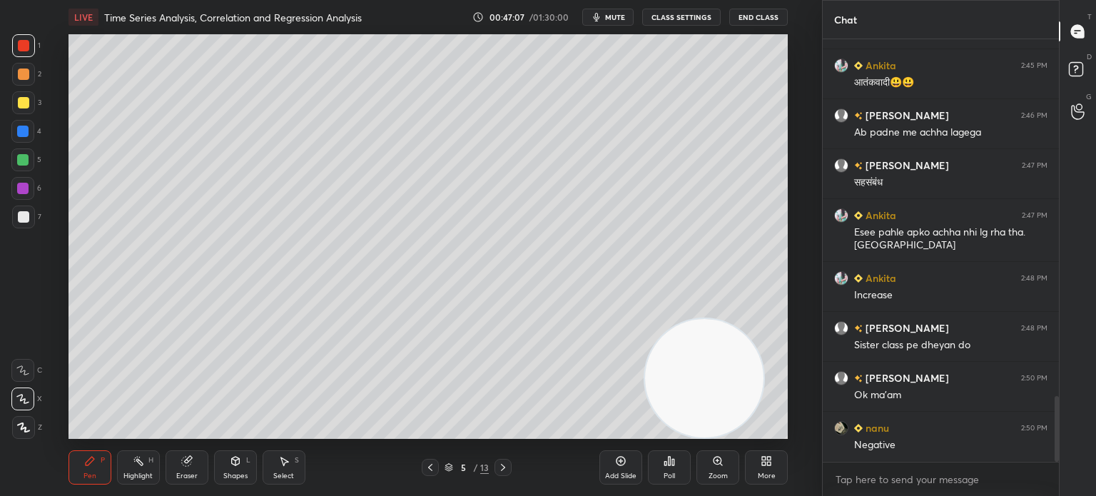
click at [616, 459] on icon at bounding box center [620, 461] width 9 height 9
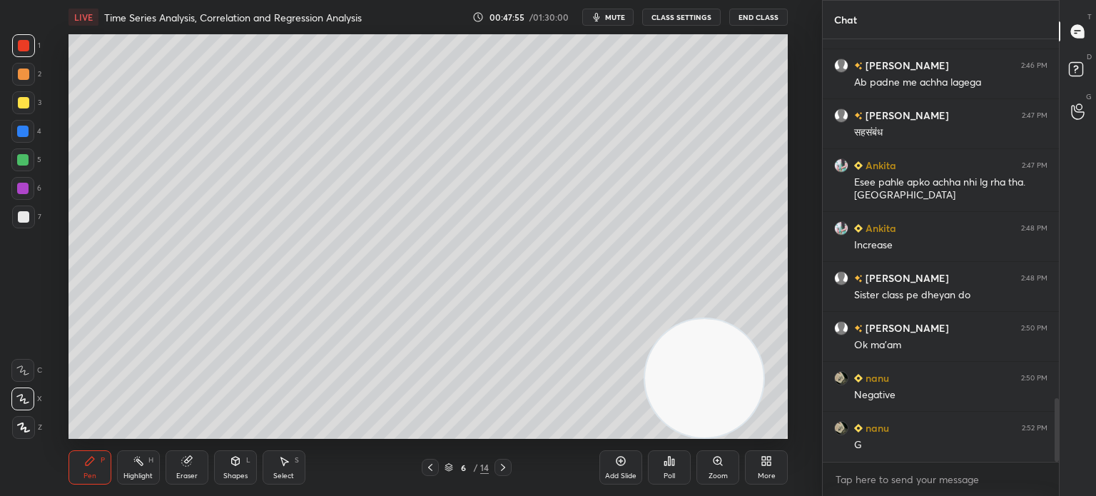
scroll to position [2396, 0]
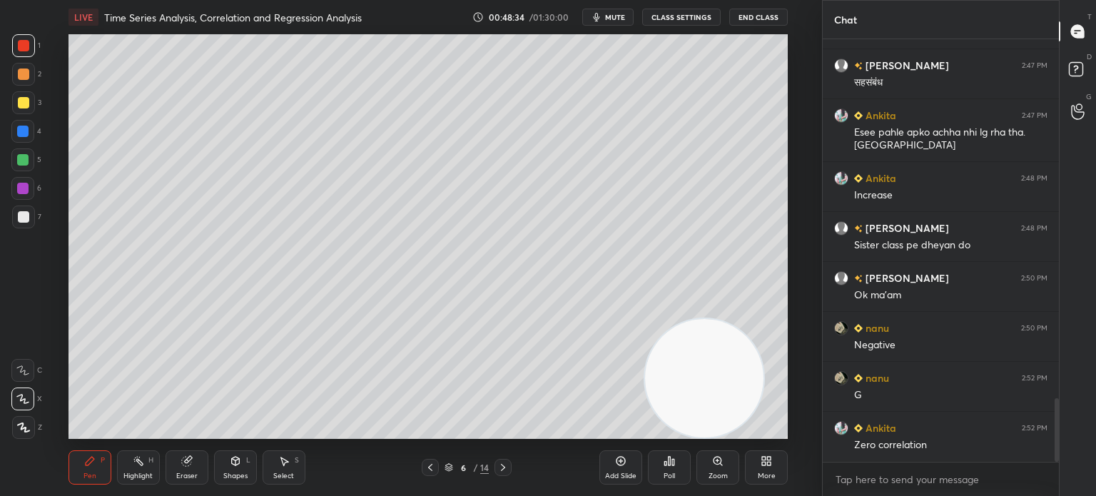
click at [621, 462] on icon at bounding box center [620, 460] width 11 height 11
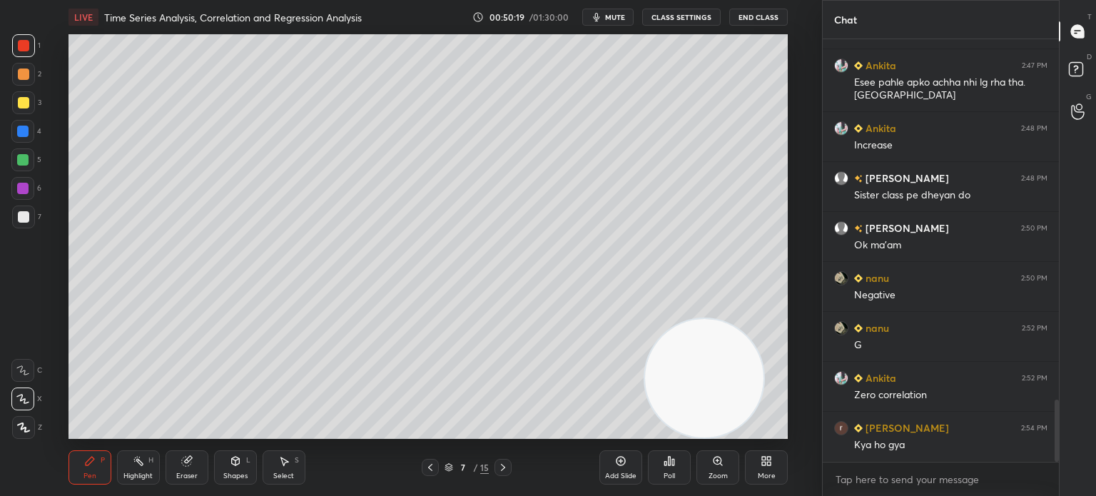
click at [621, 462] on icon at bounding box center [620, 460] width 11 height 11
click at [430, 466] on icon at bounding box center [430, 467] width 4 height 7
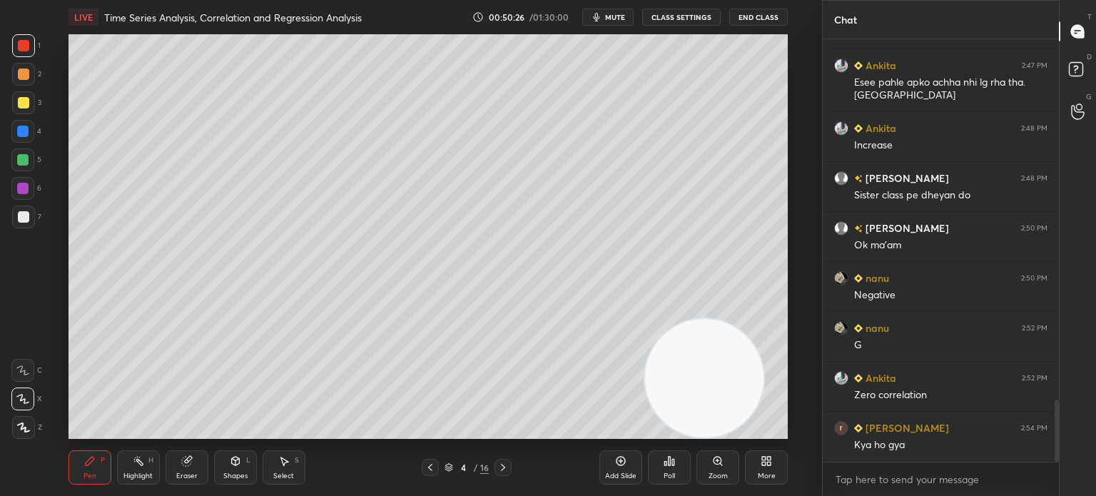
click at [430, 466] on icon at bounding box center [430, 467] width 4 height 7
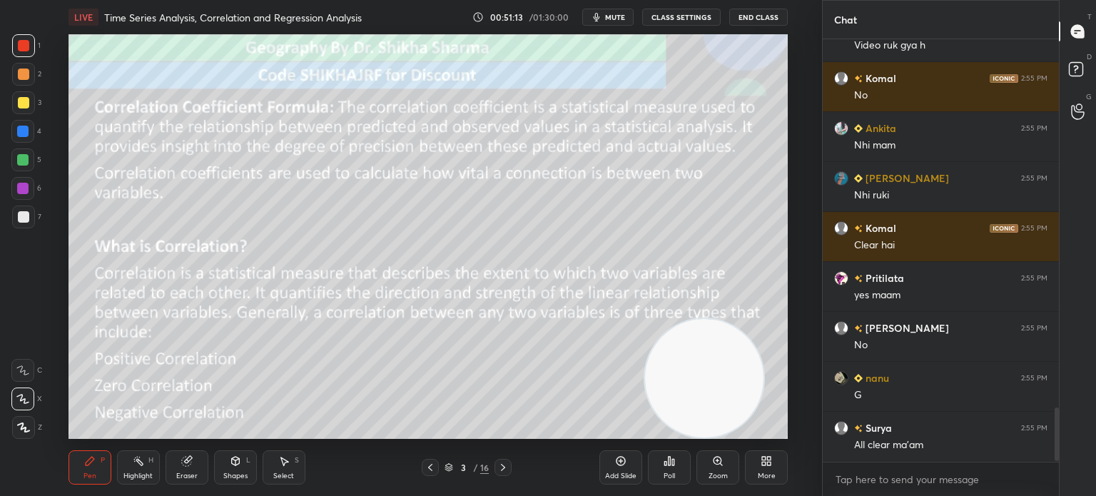
scroll to position [2910, 0]
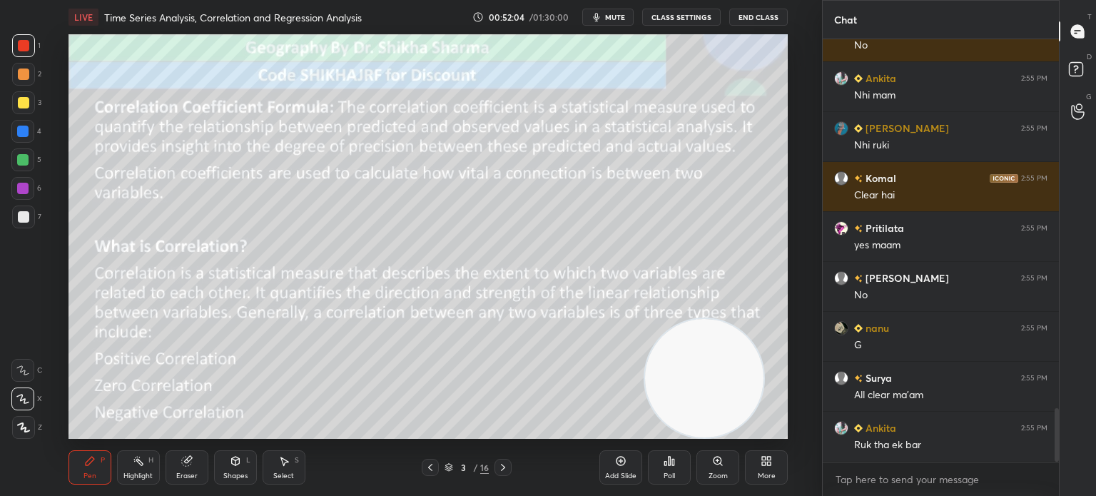
click at [497, 470] on icon at bounding box center [502, 467] width 11 height 11
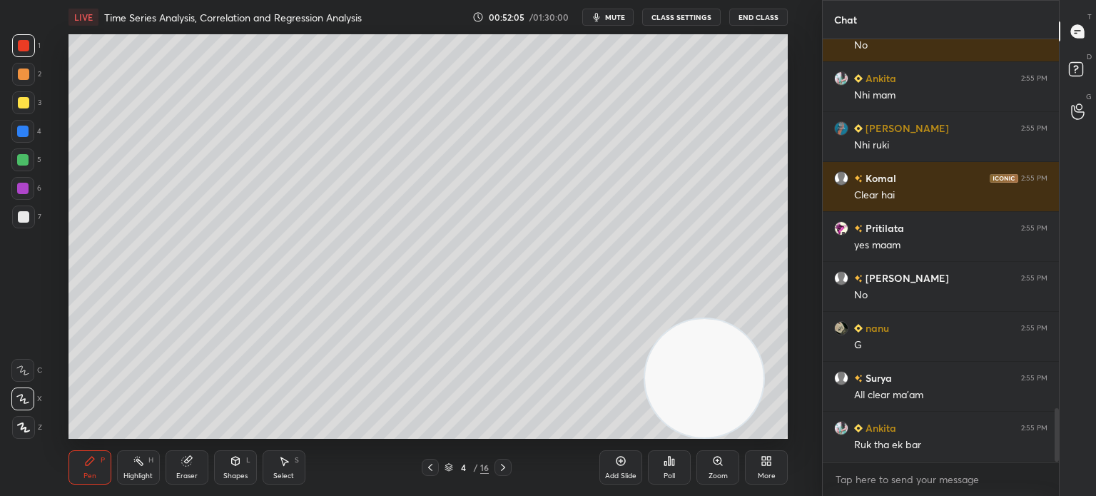
click at [497, 470] on icon at bounding box center [502, 467] width 11 height 11
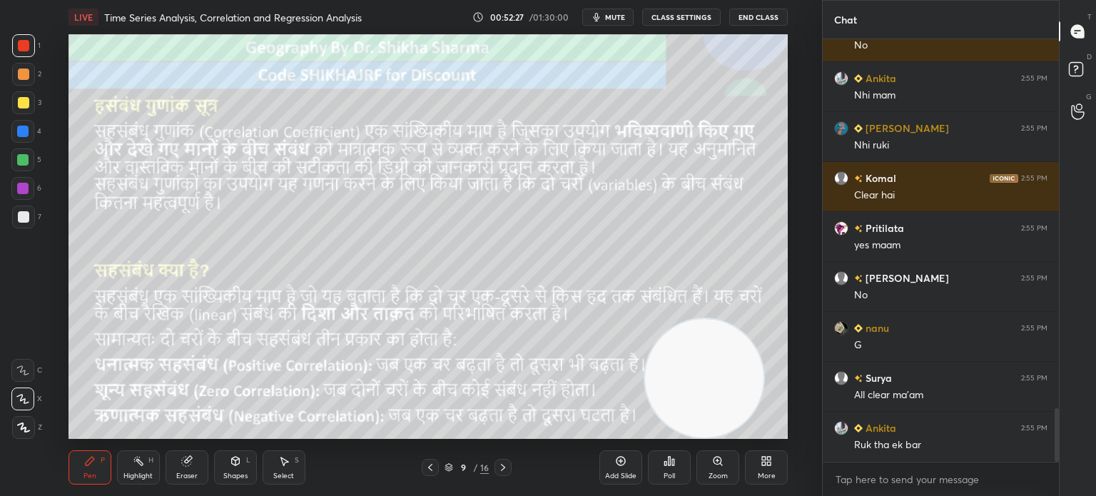
click at [502, 469] on icon at bounding box center [502, 467] width 11 height 11
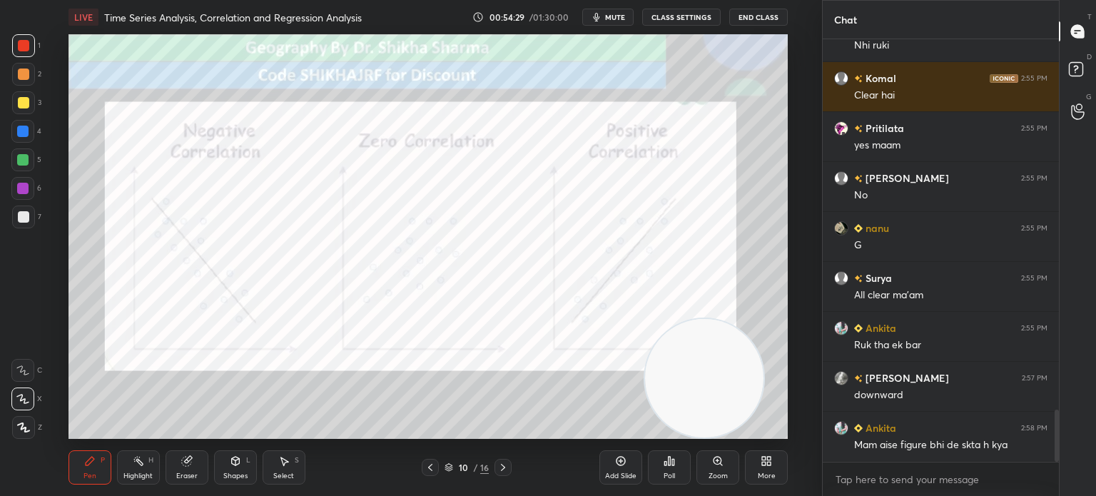
scroll to position [3059, 0]
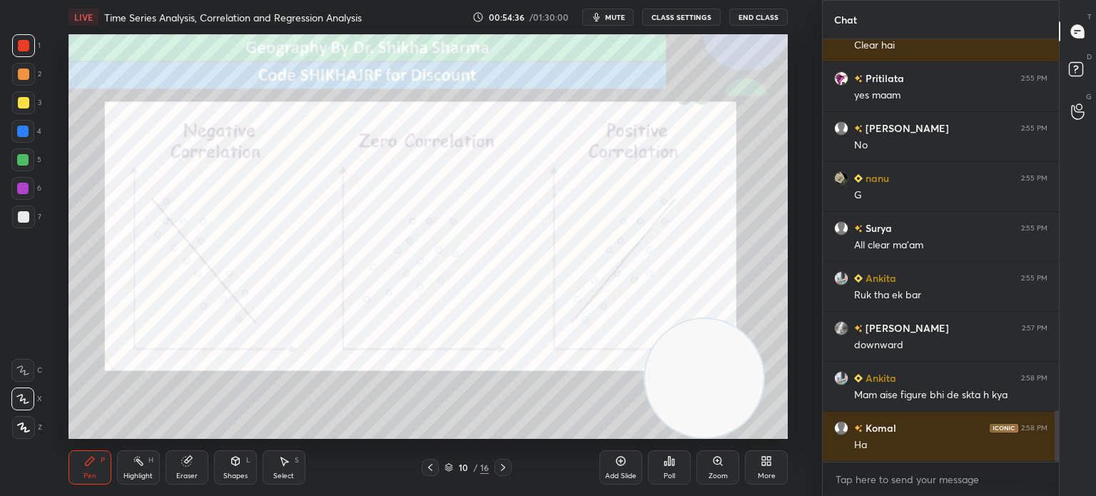
click at [504, 466] on icon at bounding box center [503, 467] width 4 height 7
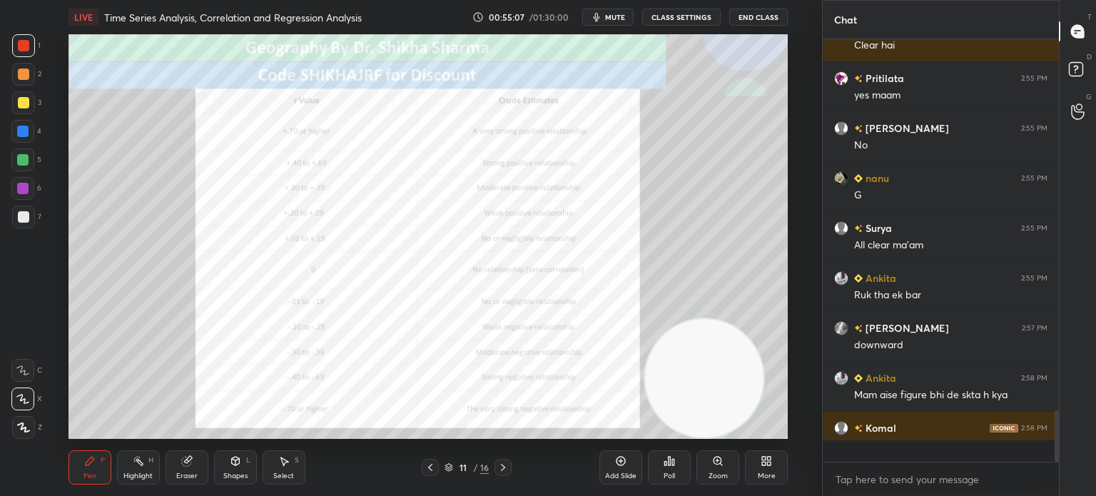
scroll to position [418, 232]
click at [626, 462] on icon at bounding box center [620, 460] width 11 height 11
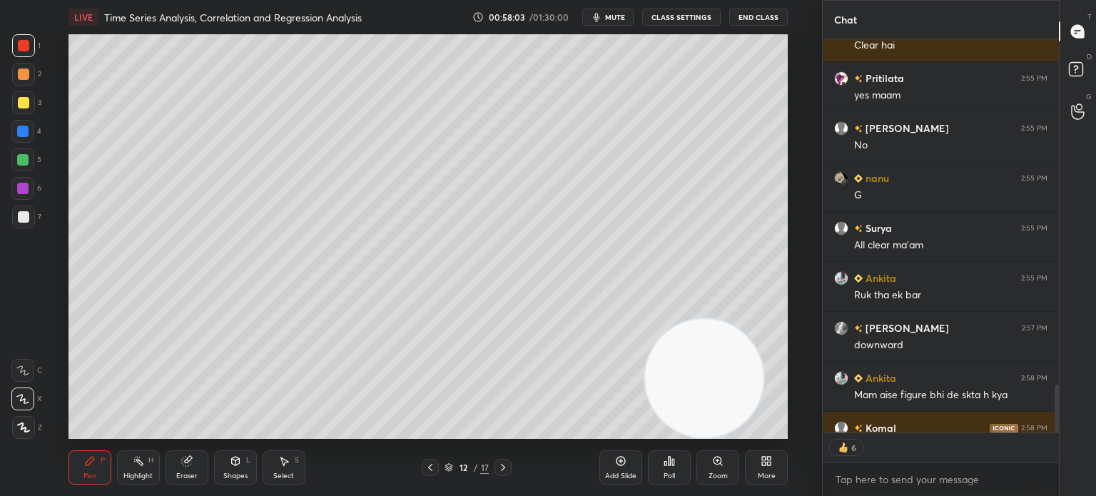
scroll to position [3151, 0]
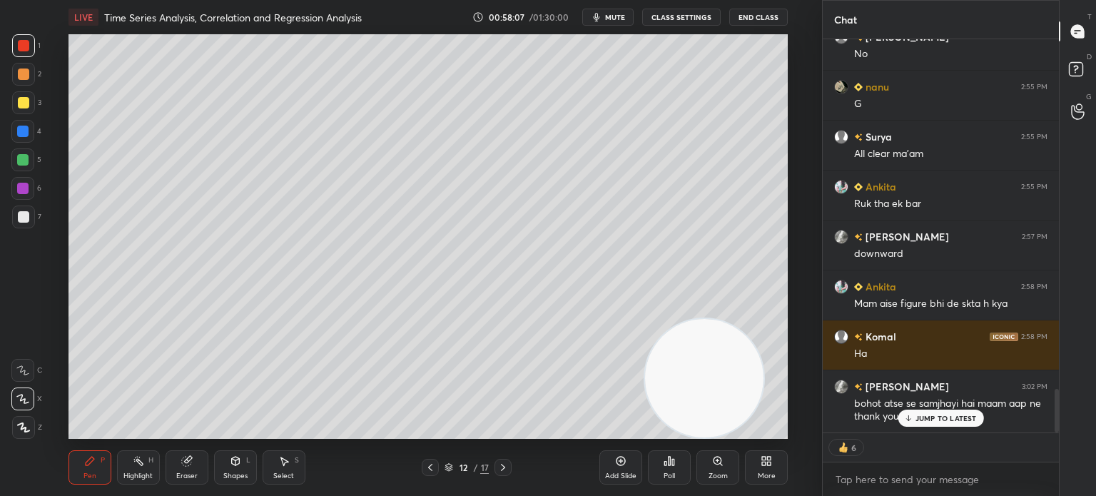
click at [955, 413] on div "JUMP TO LATEST" at bounding box center [941, 418] width 86 height 17
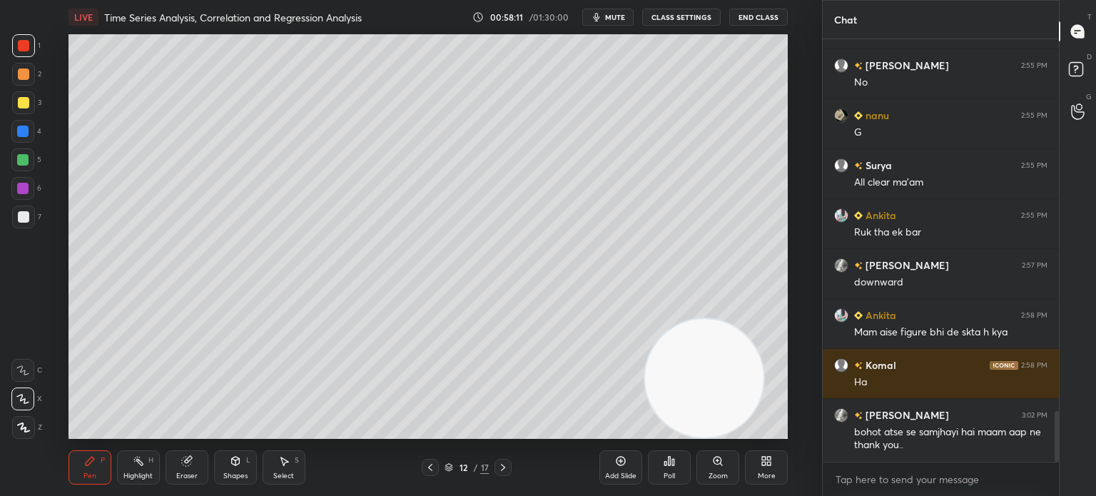
scroll to position [4, 4]
click at [502, 470] on icon at bounding box center [503, 467] width 4 height 7
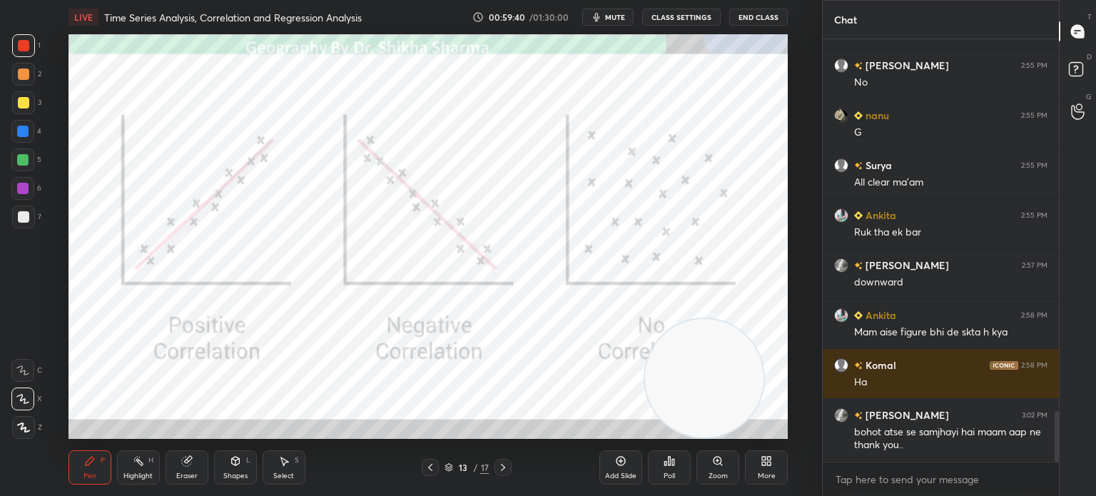
click at [502, 467] on icon at bounding box center [502, 467] width 11 height 11
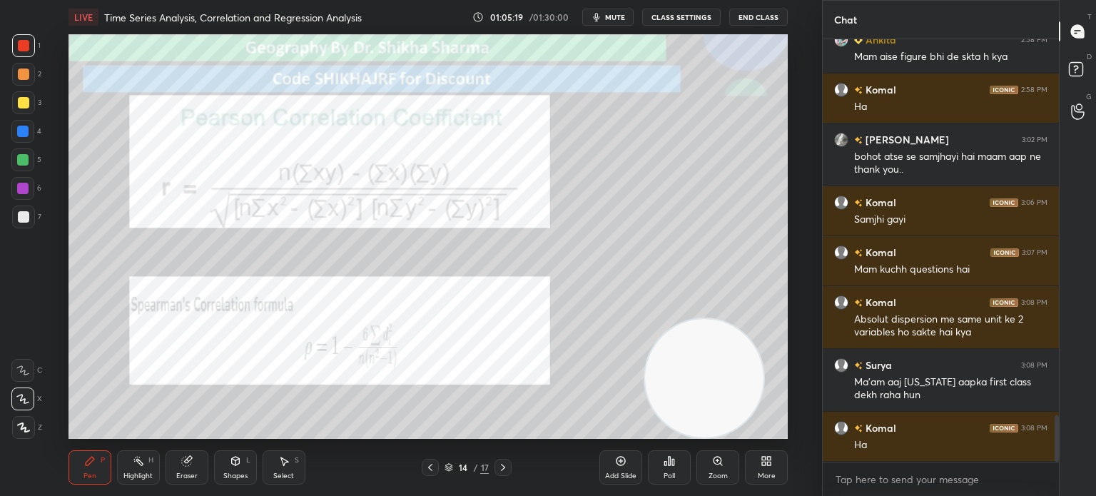
scroll to position [3448, 0]
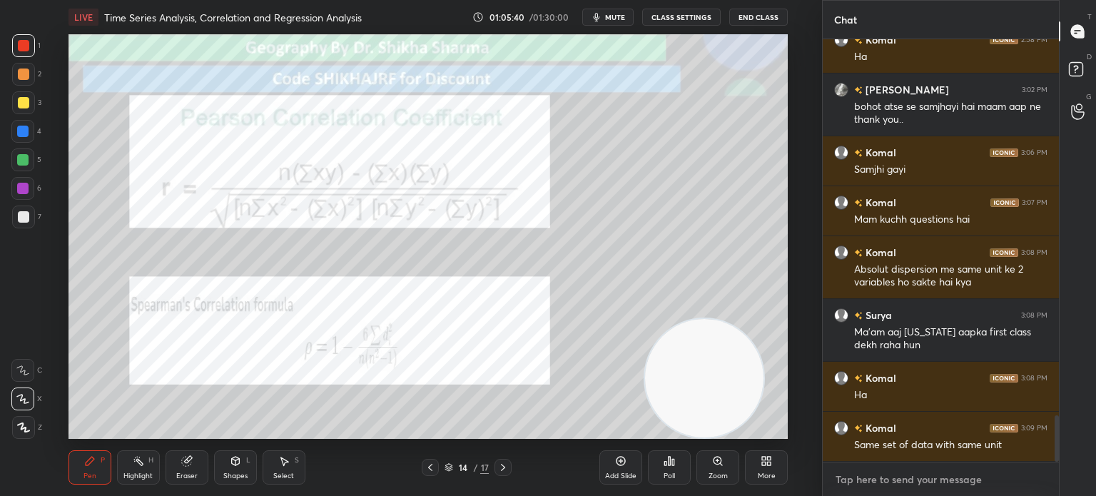
type textarea "x"
click at [873, 489] on textarea at bounding box center [940, 479] width 213 height 23
type textarea "7"
type textarea "x"
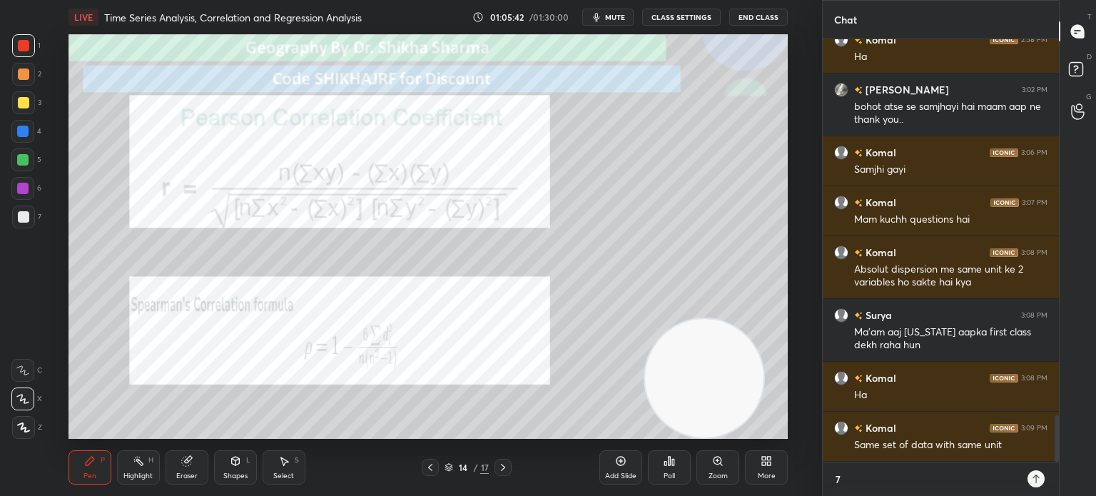
type textarea "77"
type textarea "x"
type textarea "773"
type textarea "x"
type textarea "7737"
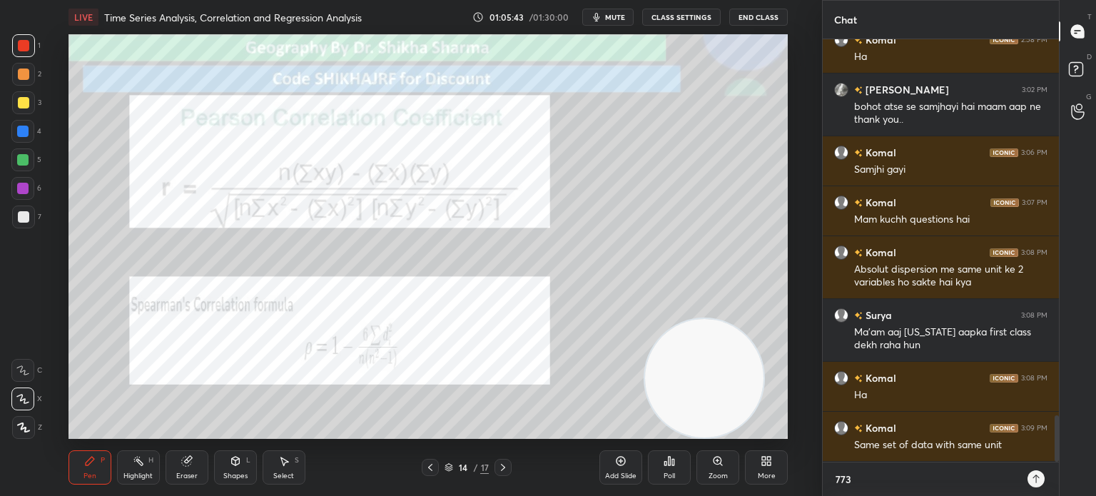
type textarea "x"
type textarea "77379"
type textarea "x"
type textarea "773794"
type textarea "x"
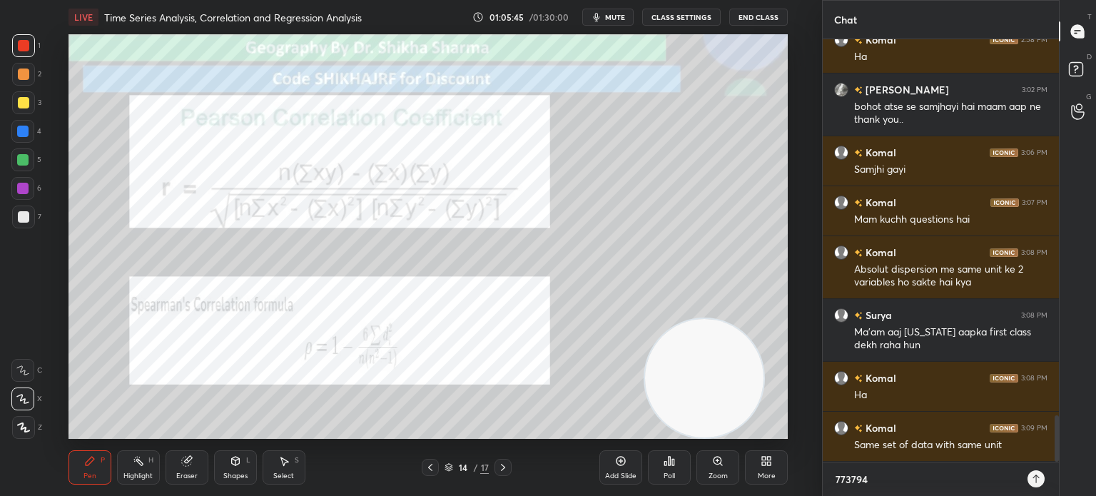
type textarea "7737942"
type textarea "x"
type textarea "77379424"
type textarea "x"
type textarea "773794242"
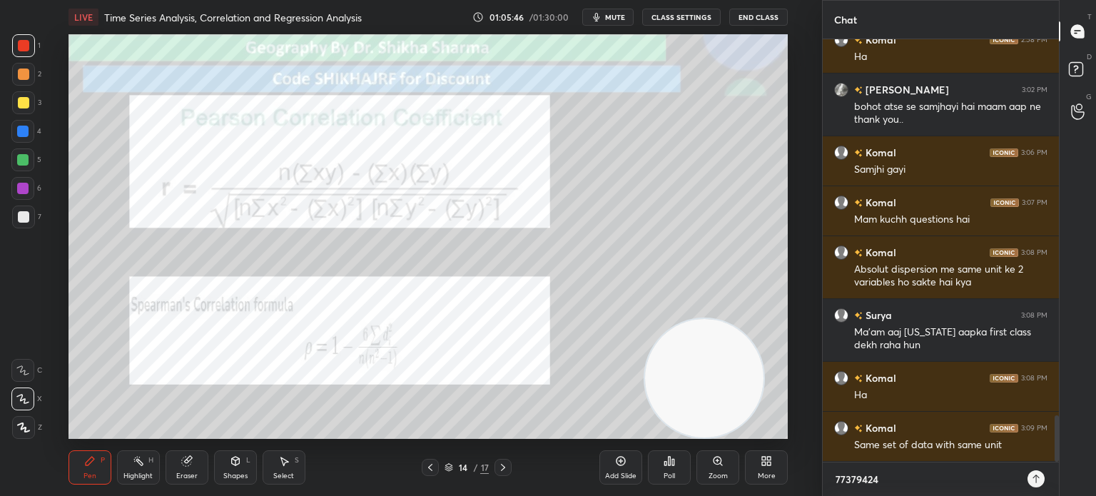
type textarea "x"
type textarea "7737942422"
type textarea "x"
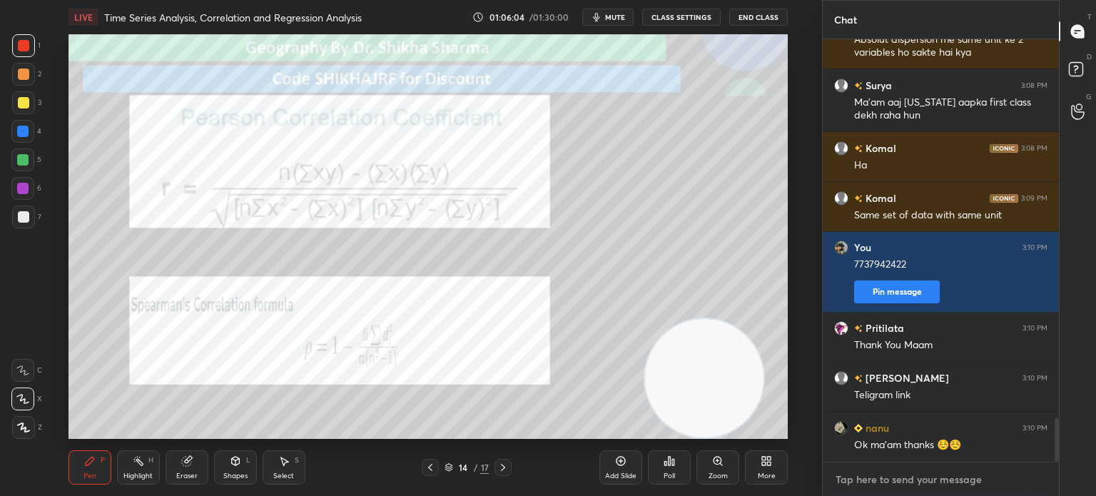
scroll to position [3727, 0]
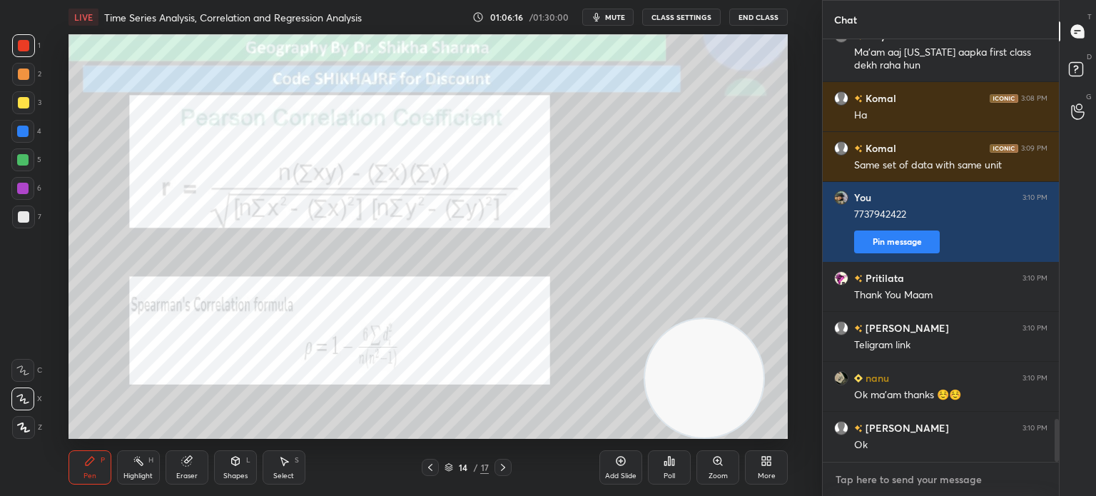
drag, startPoint x: 873, startPoint y: 489, endPoint x: 719, endPoint y: -15, distance: 527.4
click at [719, 0] on html "1 2 3 4 5 6 7 C X Z C X Z E E Erase all H H LIVE Time Series Analysis, Correlat…" at bounding box center [548, 0] width 1096 height 0
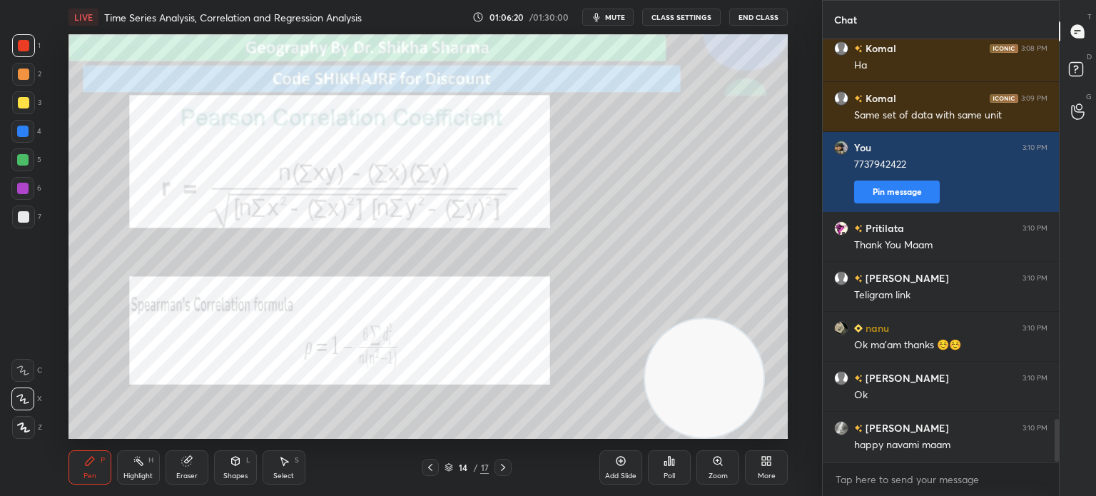
click at [758, 16] on button "End Class" at bounding box center [758, 17] width 59 height 17
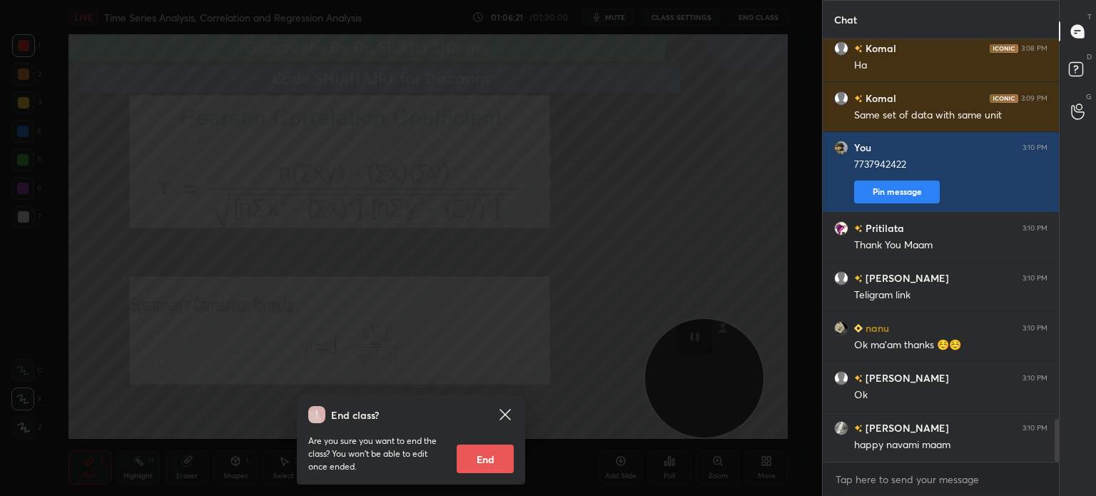
scroll to position [4, 4]
click at [495, 459] on button "End" at bounding box center [485, 458] width 57 height 29
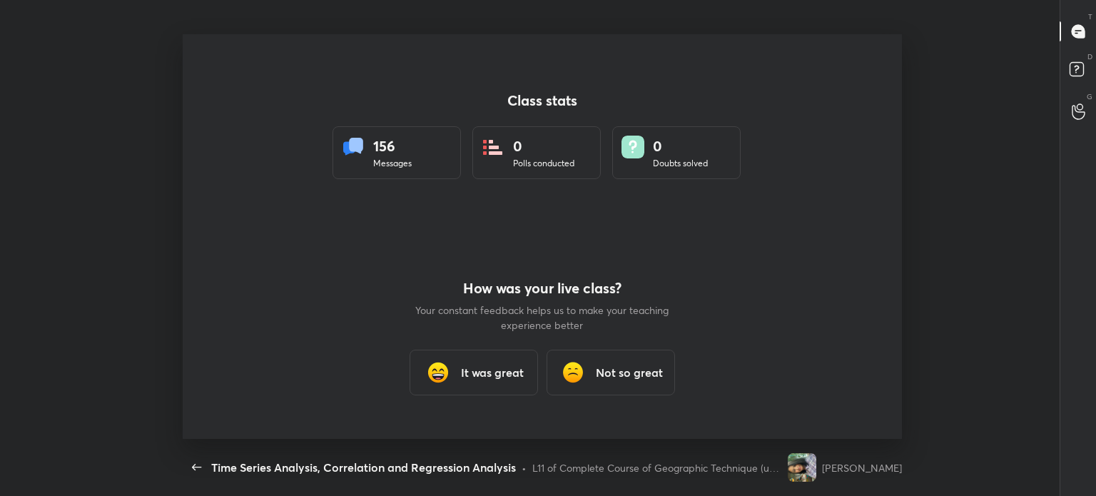
scroll to position [4, 0]
type textarea "x"
